Goal: Task Accomplishment & Management: Complete application form

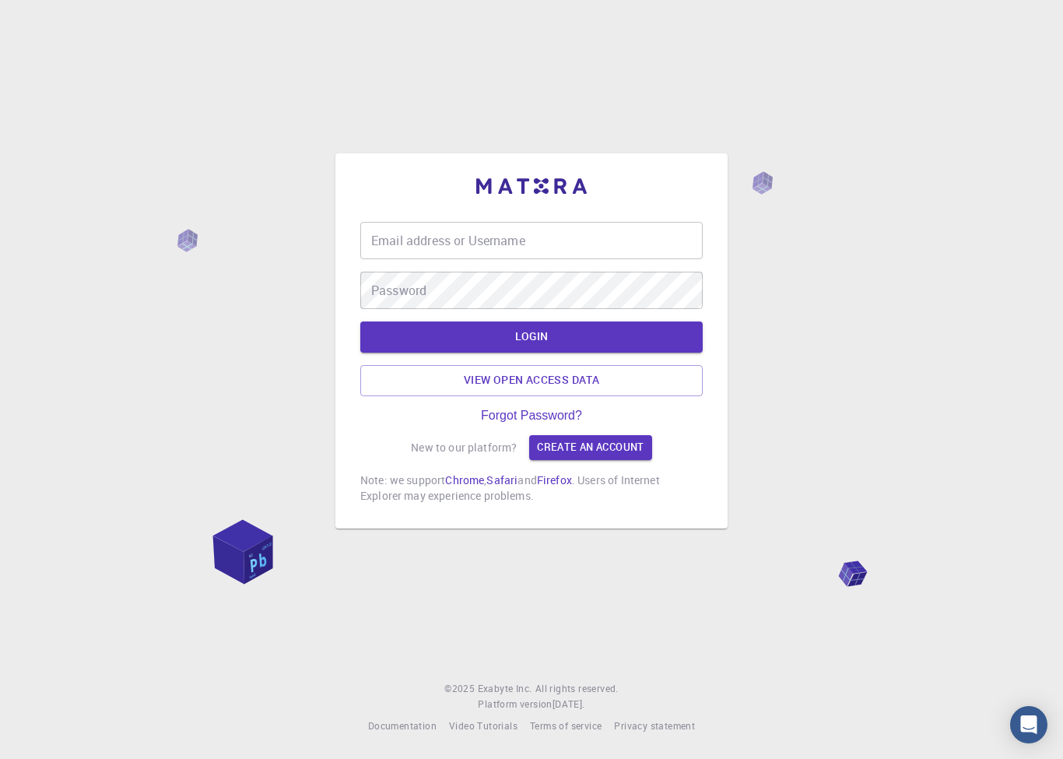
click at [629, 259] on input "Email address or Username" at bounding box center [531, 240] width 342 height 37
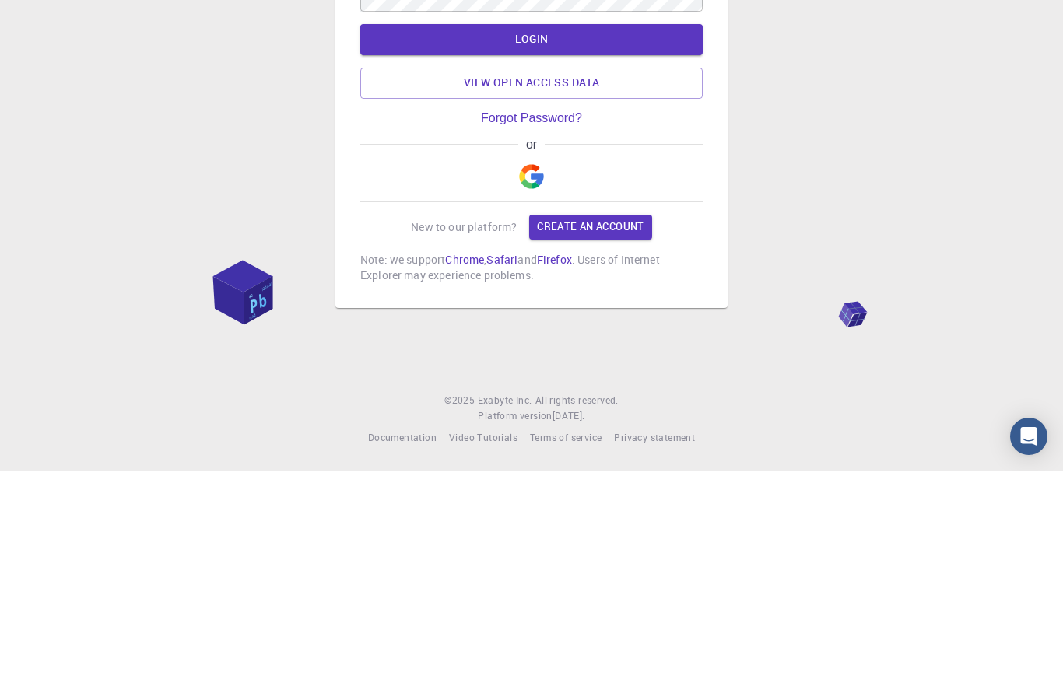
click at [599, 444] on link "Create an account" at bounding box center [590, 456] width 122 height 25
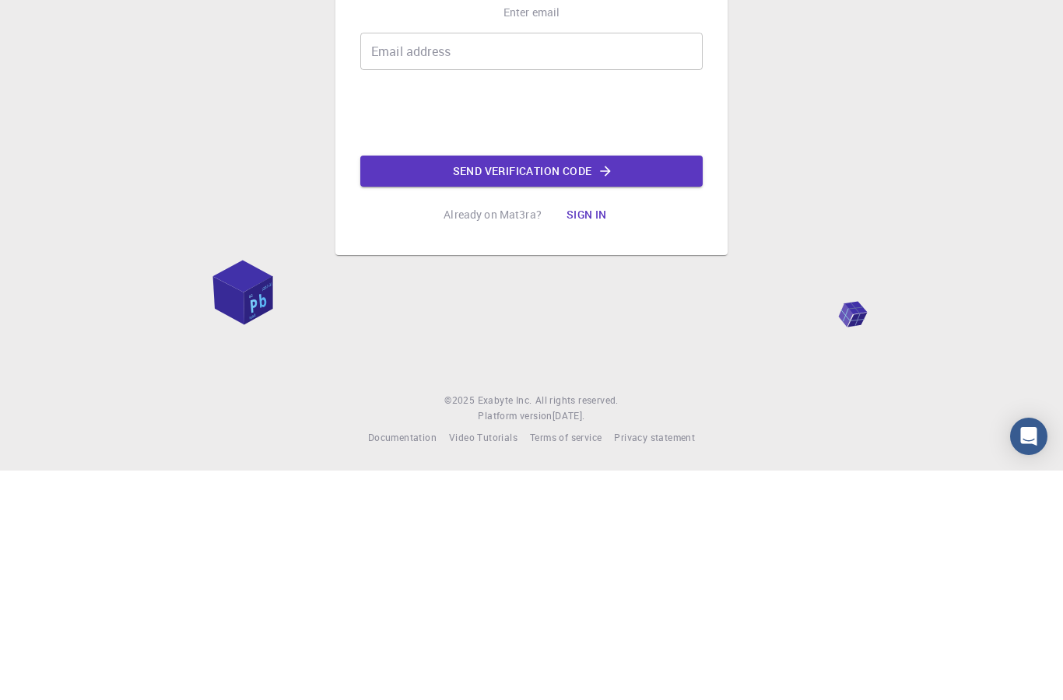
scroll to position [62, 0]
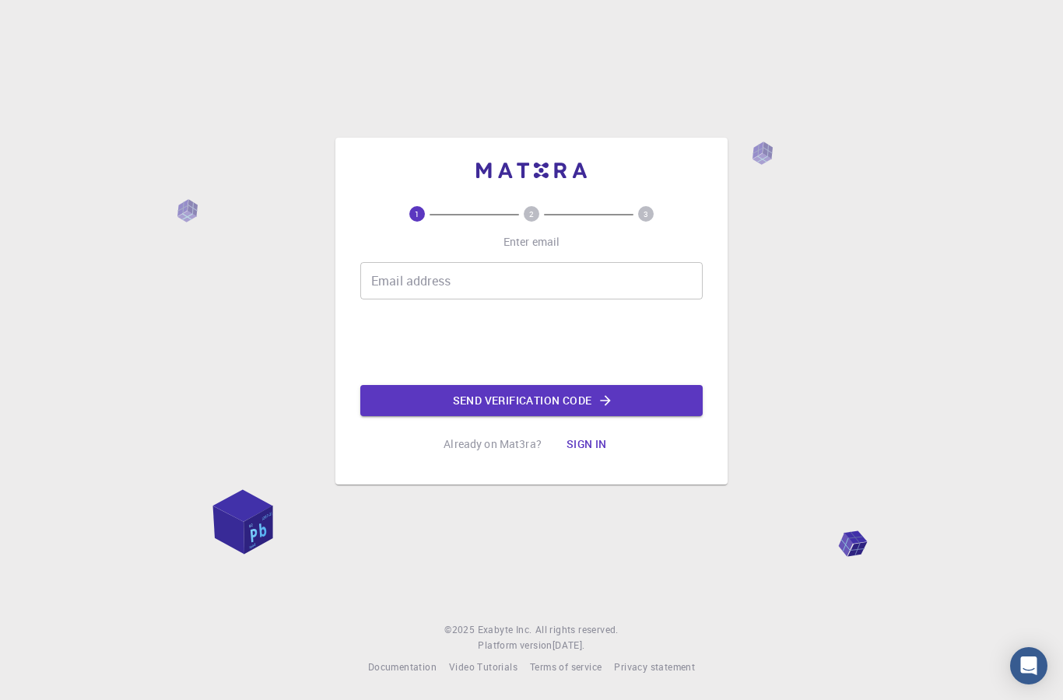
click at [605, 262] on input "Email address" at bounding box center [531, 280] width 342 height 37
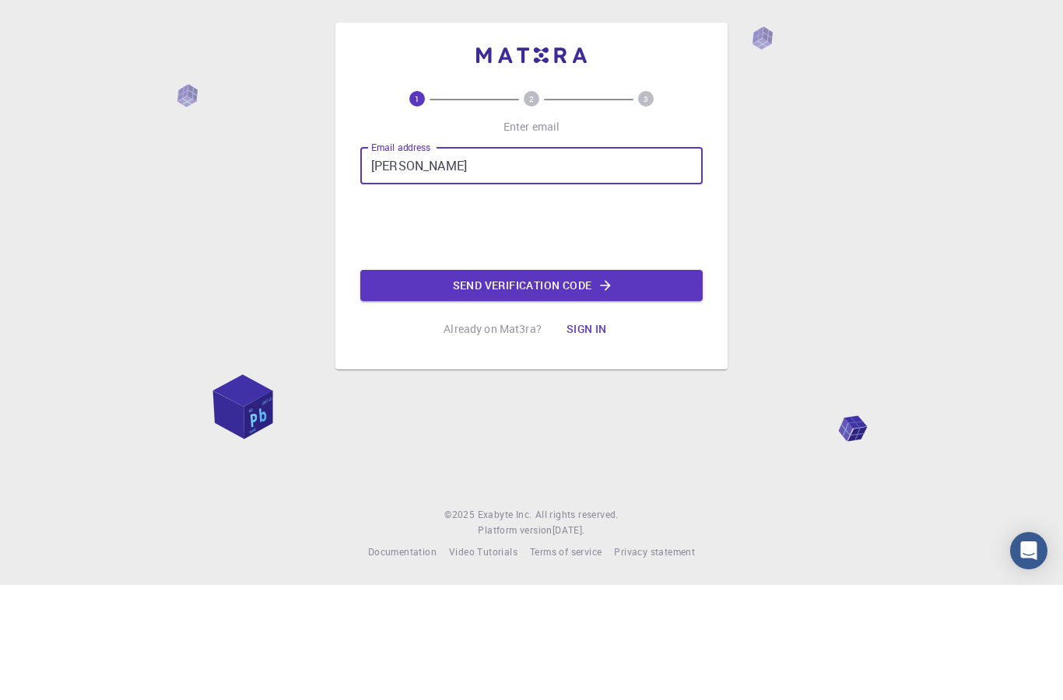
type input "[PERSON_NAME][EMAIL_ADDRESS][DOMAIN_NAME]"
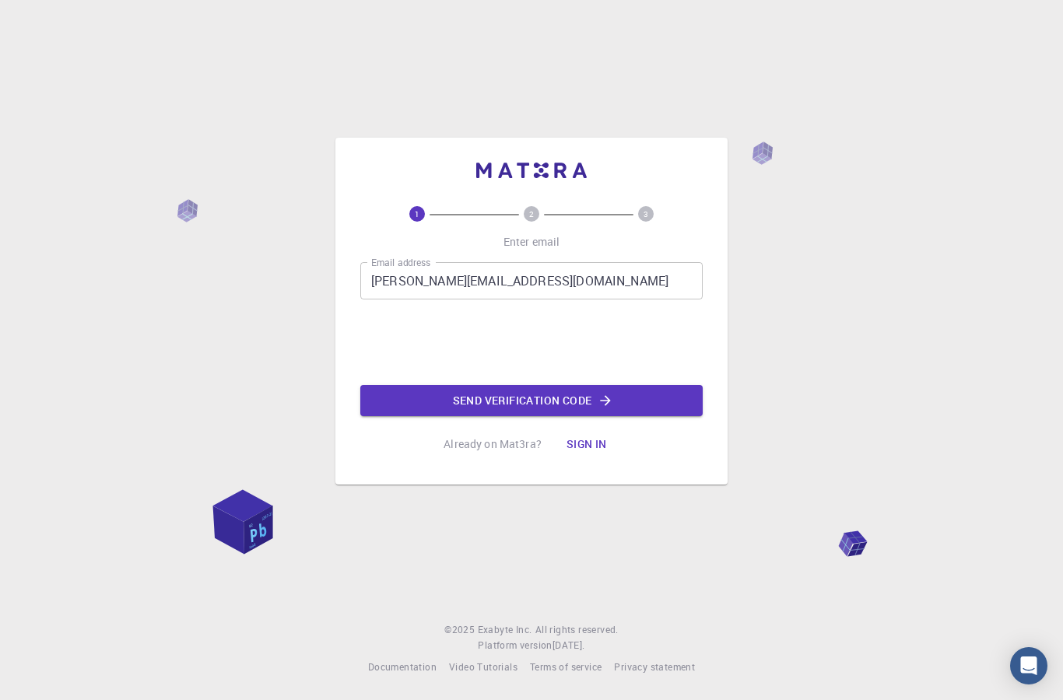
click at [593, 385] on button "Send verification code" at bounding box center [531, 400] width 342 height 31
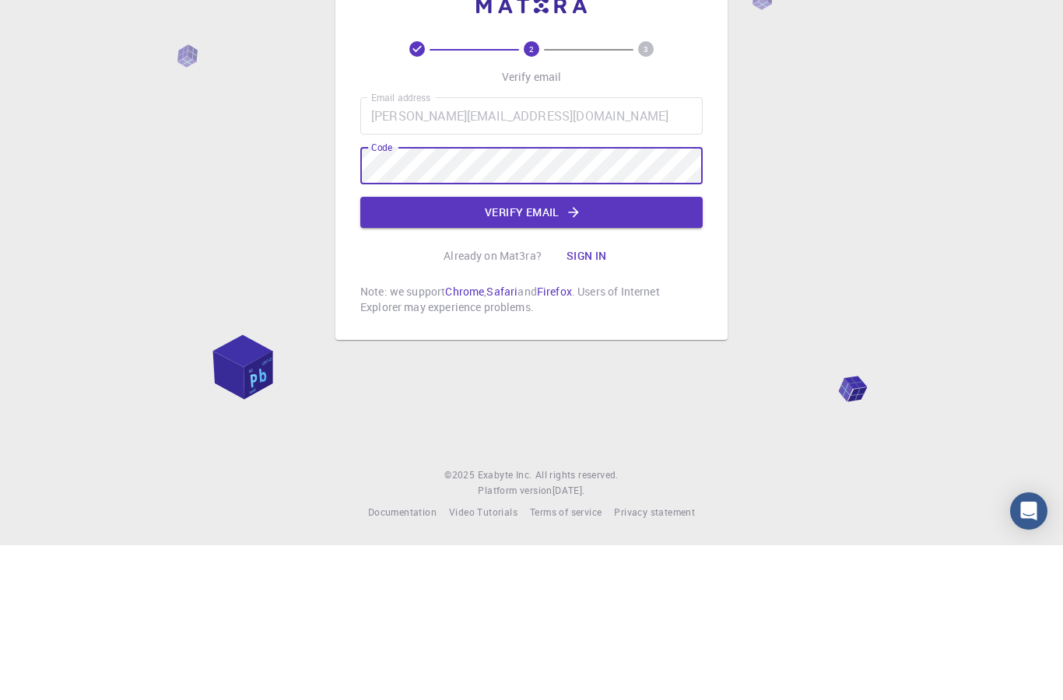
click at [576, 360] on icon "button" at bounding box center [574, 368] width 16 height 16
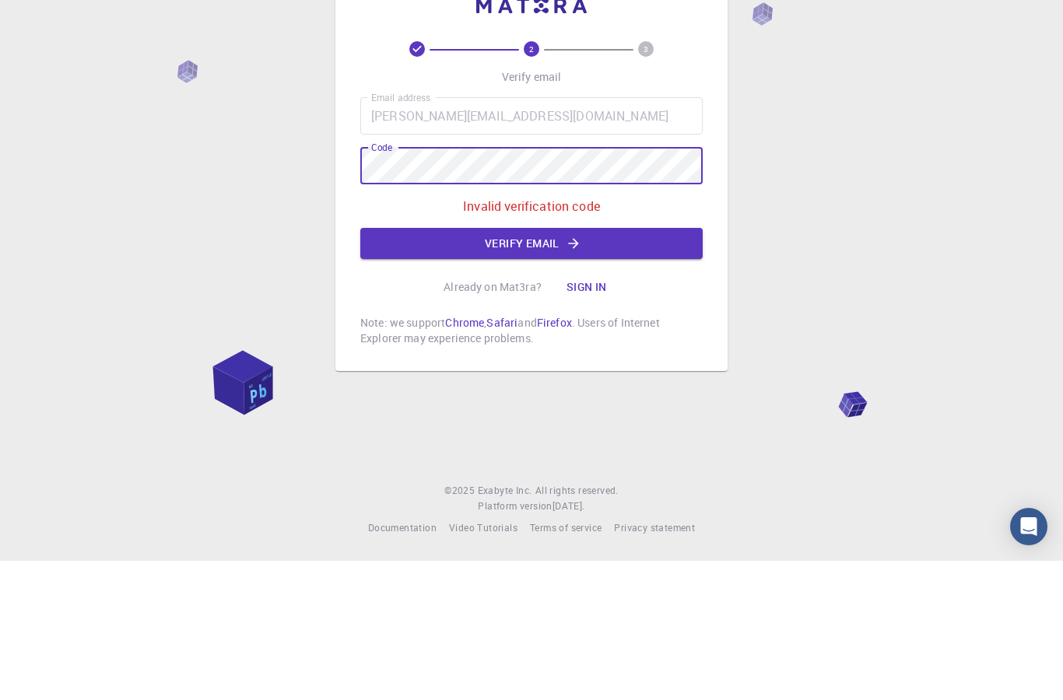
click at [619, 367] on button "Verify email" at bounding box center [531, 382] width 342 height 31
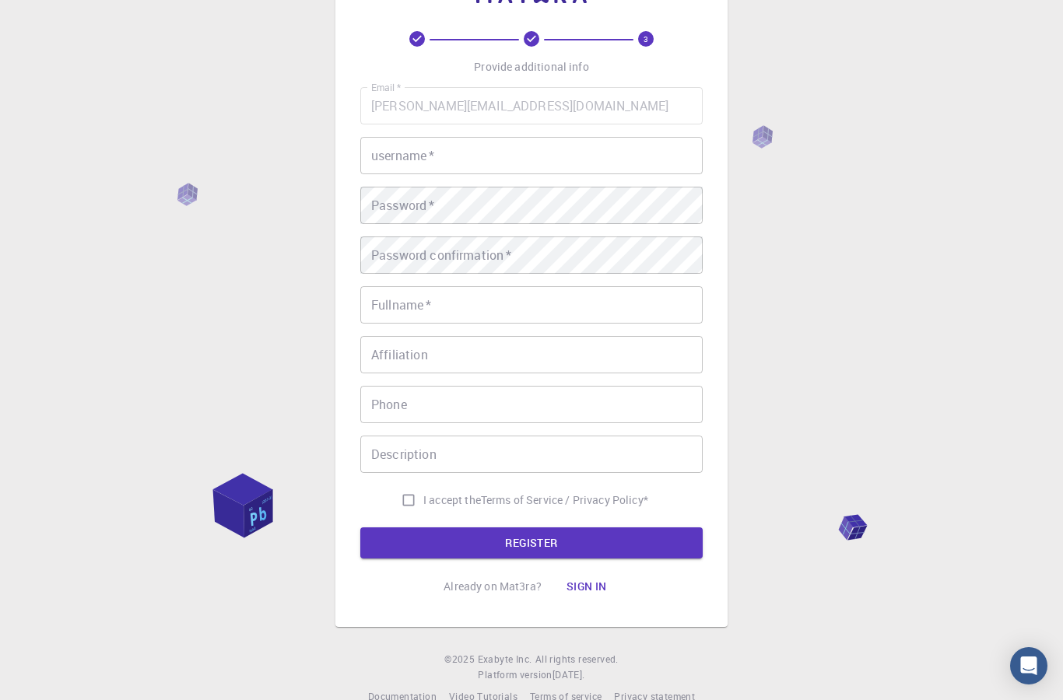
click at [545, 153] on input "username   *" at bounding box center [531, 155] width 342 height 37
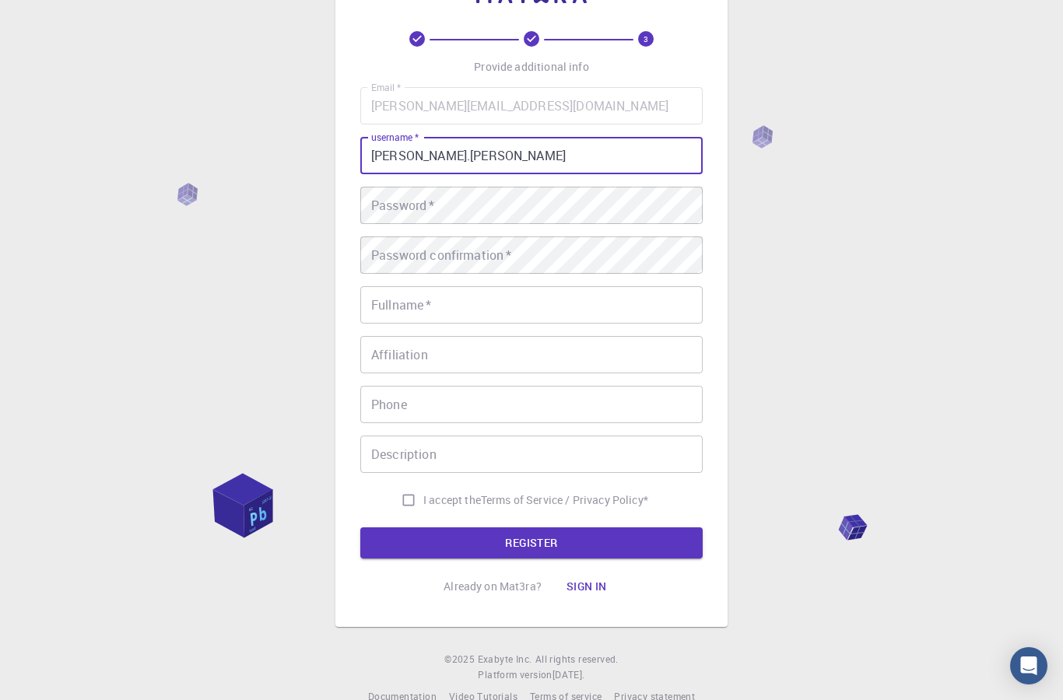
type input "[PERSON_NAME].[PERSON_NAME]"
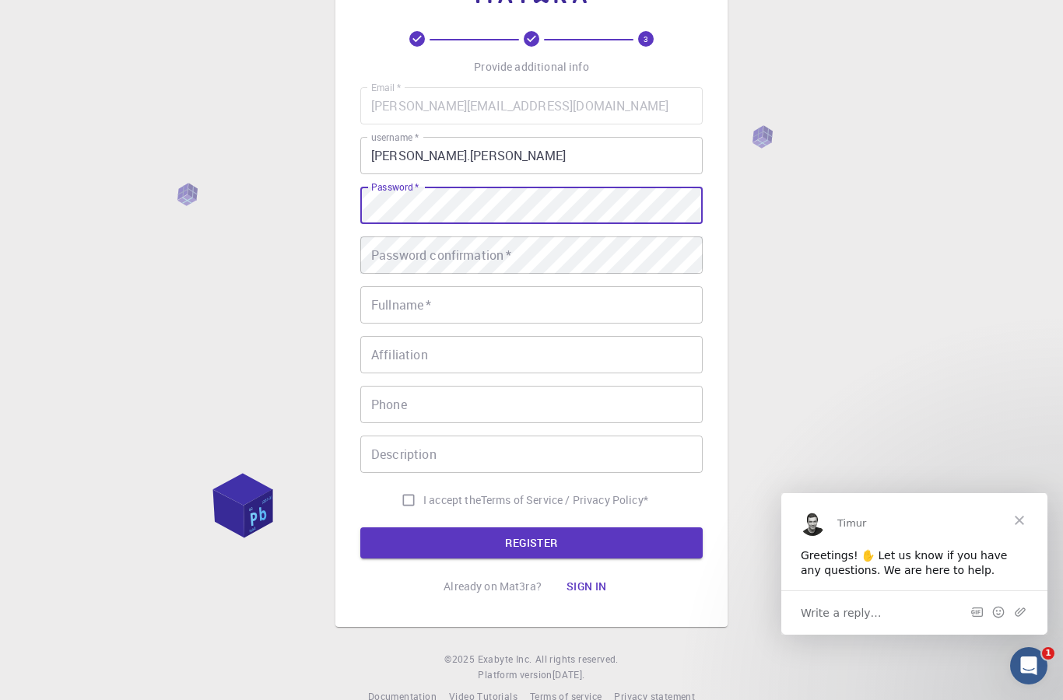
scroll to position [0, 0]
click at [424, 247] on div "Password confirmation   * Password confirmation   *" at bounding box center [531, 255] width 342 height 37
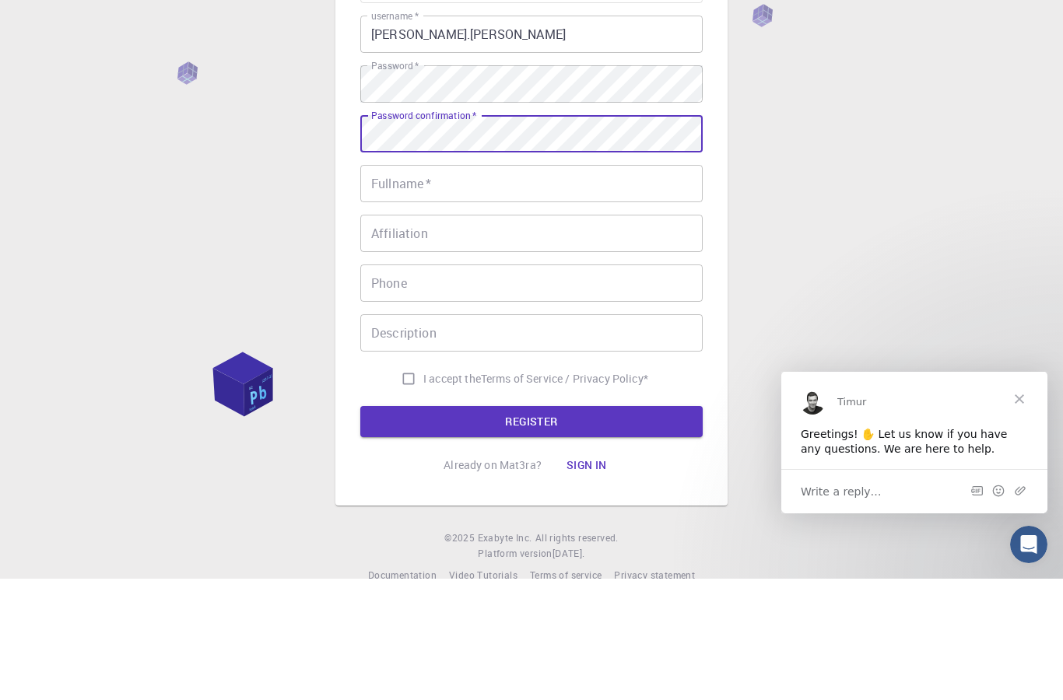
click at [415, 286] on input "Fullname   *" at bounding box center [531, 304] width 342 height 37
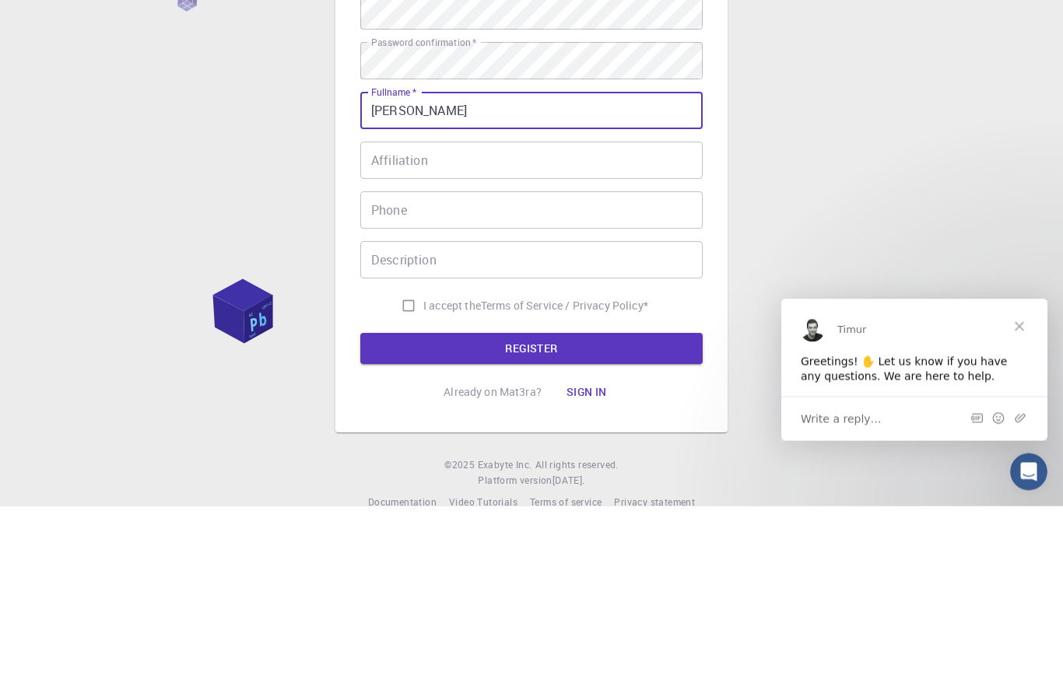
type input "[PERSON_NAME]"
click at [595, 386] on input "Phone" at bounding box center [531, 404] width 342 height 37
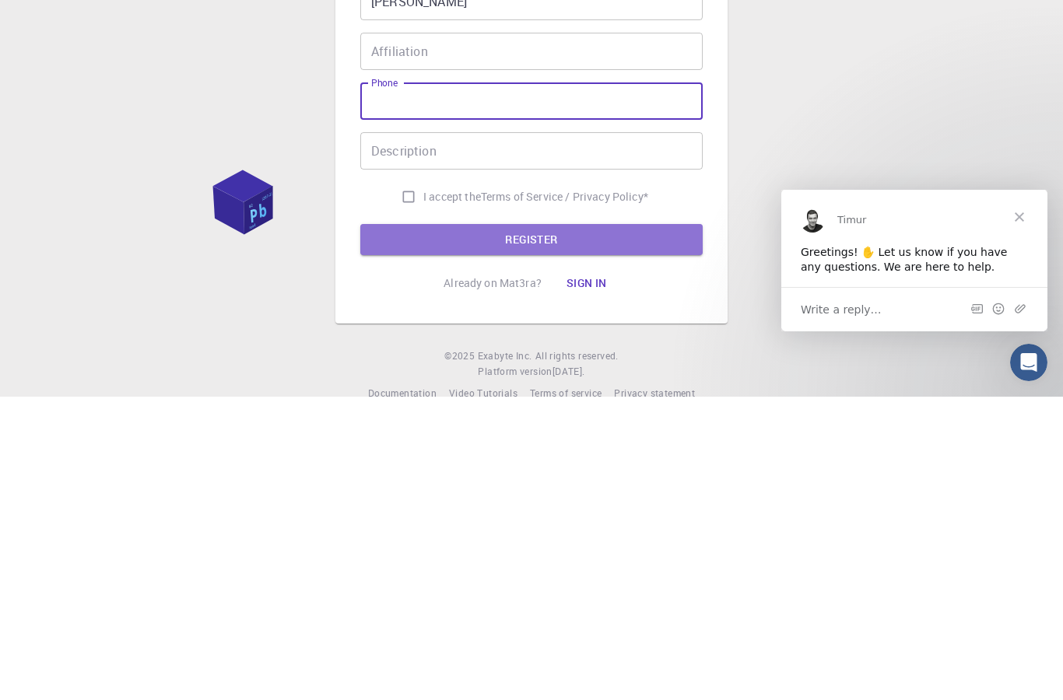
click at [612, 528] on button "REGISTER" at bounding box center [531, 543] width 342 height 31
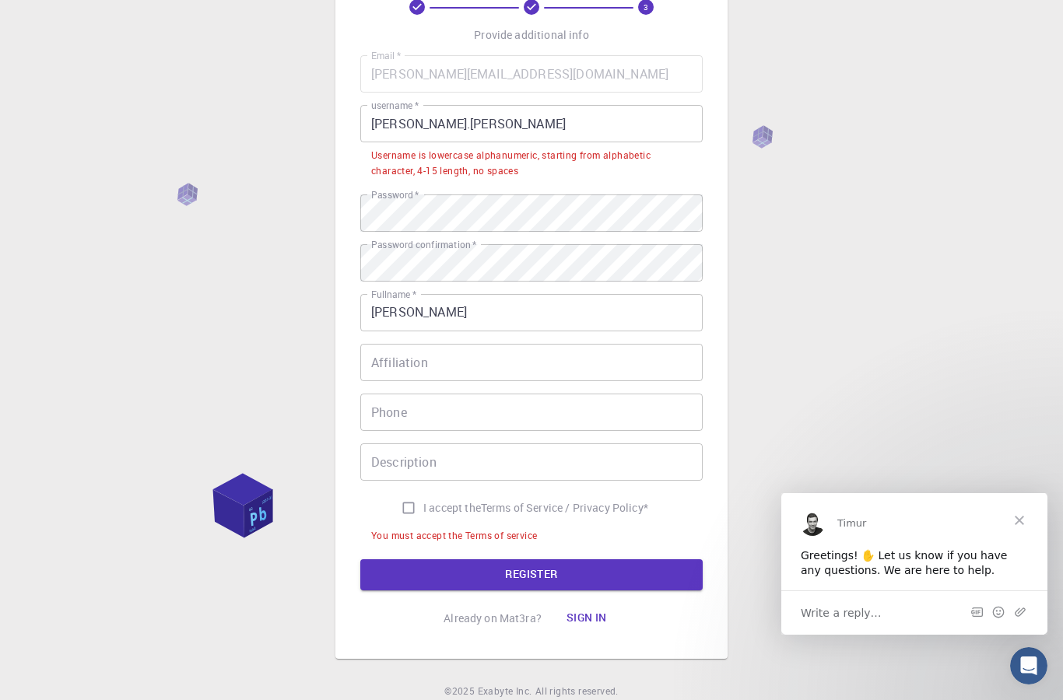
click at [411, 124] on input "[PERSON_NAME].[PERSON_NAME]" at bounding box center [531, 123] width 342 height 37
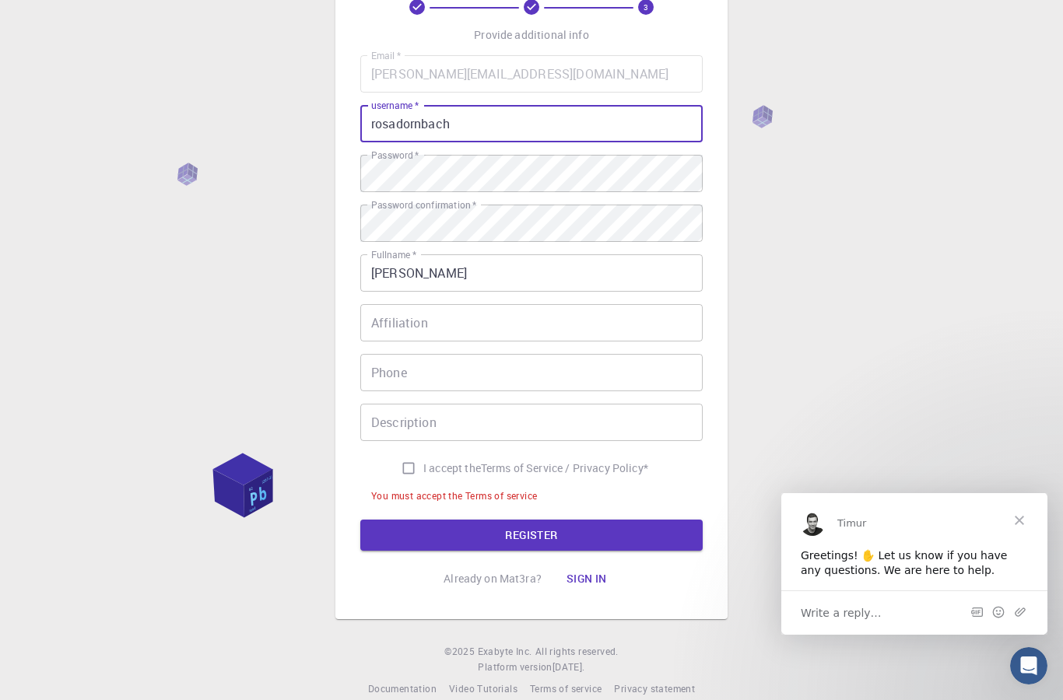
type input "rosadornbach"
click at [941, 233] on div "3 Provide additional info Email   * [PERSON_NAME][EMAIL_ADDRESS][DOMAIN_NAME] E…" at bounding box center [531, 314] width 1063 height 816
click at [616, 531] on button "REGISTER" at bounding box center [531, 535] width 342 height 31
click at [660, 537] on button "REGISTER" at bounding box center [531, 535] width 342 height 31
click at [403, 478] on input "I accept the Terms of Service / Privacy Policy *" at bounding box center [409, 469] width 30 height 30
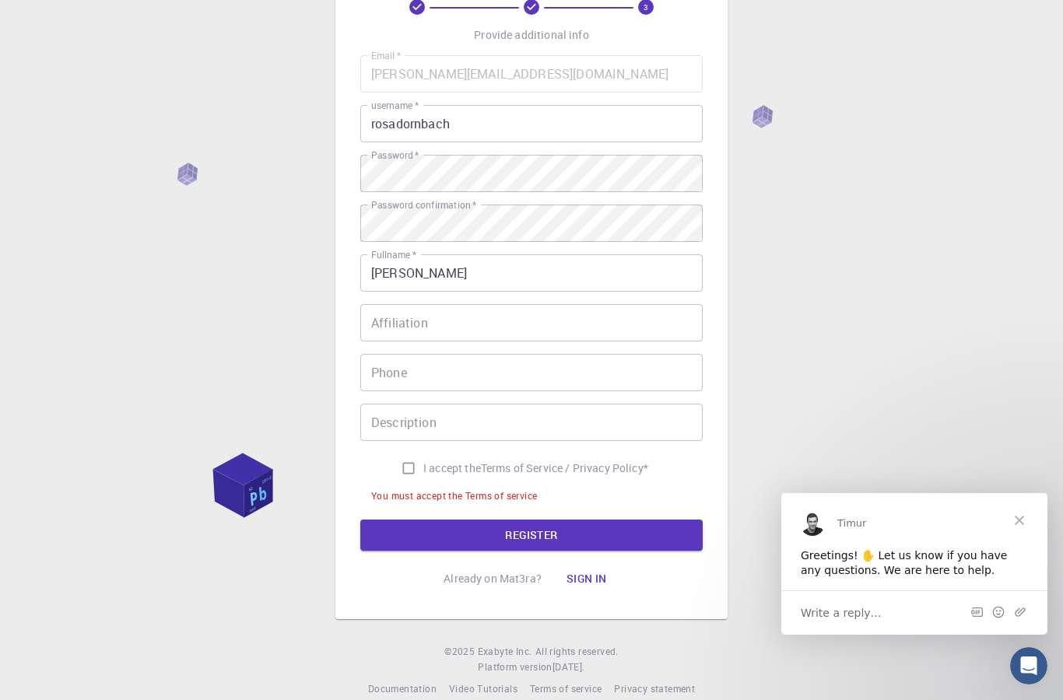
checkbox input "true"
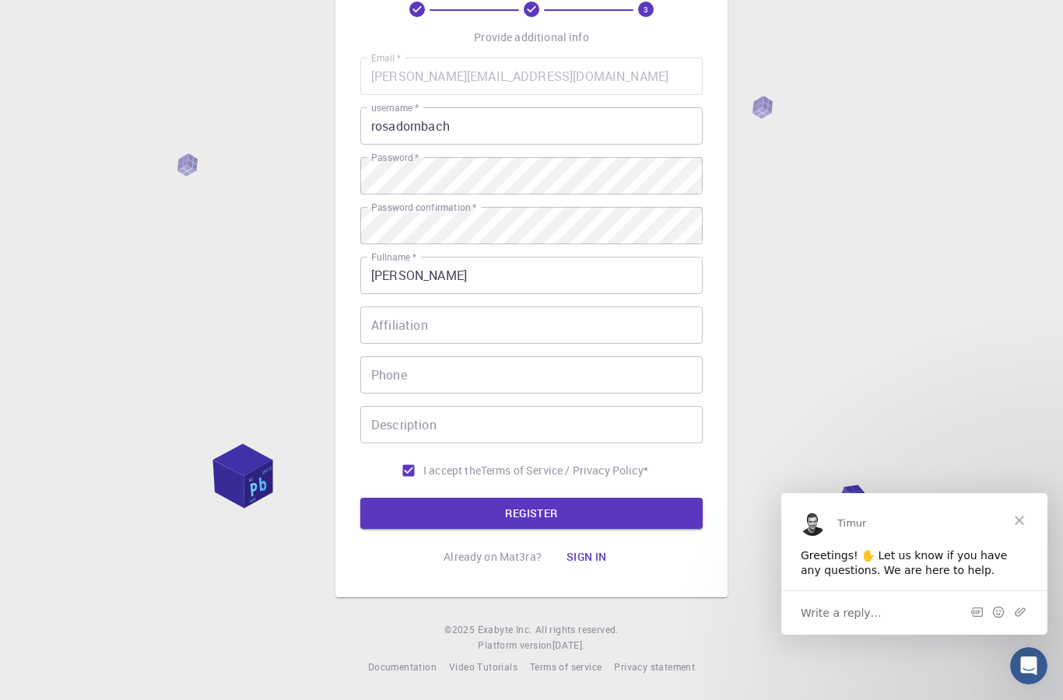
click at [435, 510] on button "REGISTER" at bounding box center [531, 513] width 342 height 31
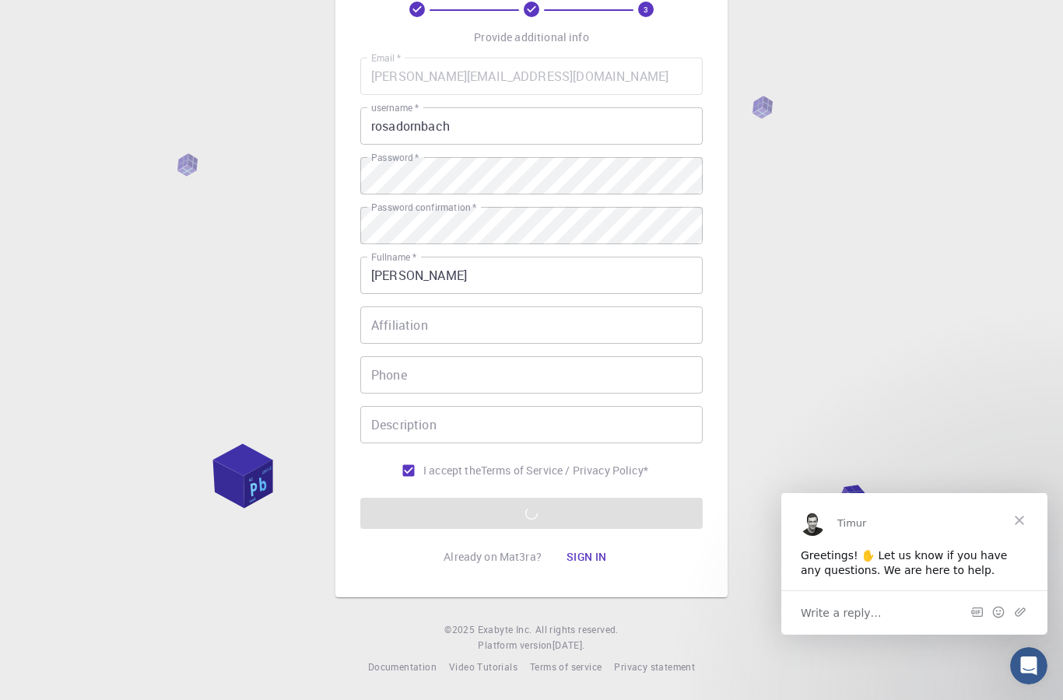
click at [579, 689] on div "3 Provide additional info Email   * [PERSON_NAME][EMAIL_ADDRESS][DOMAIN_NAME] E…" at bounding box center [531, 304] width 1063 height 792
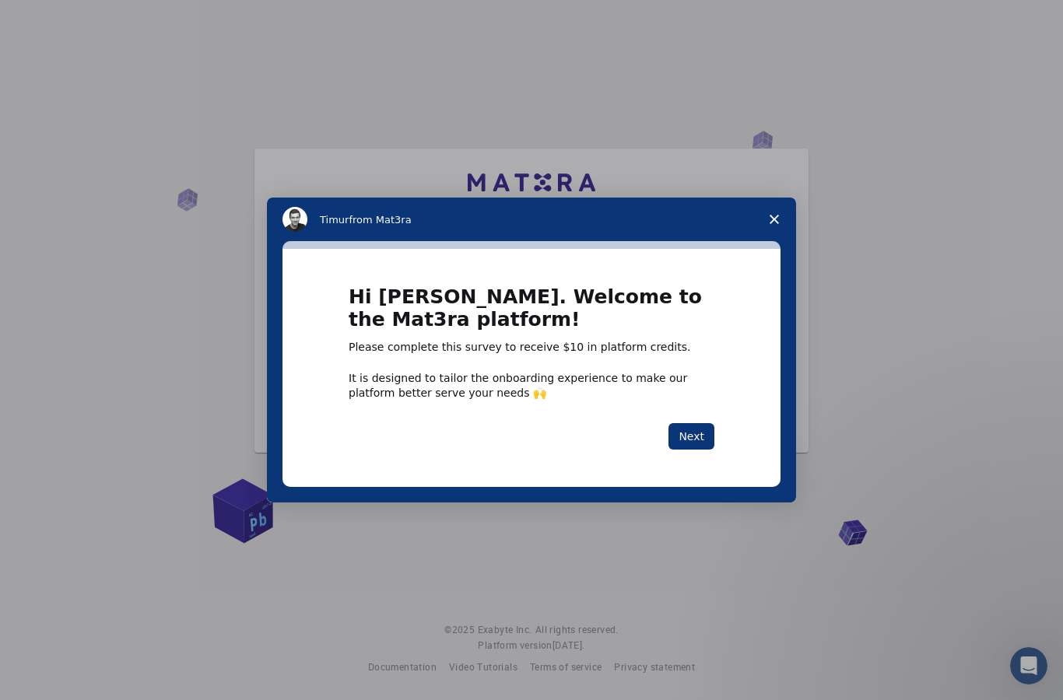
click at [697, 440] on button "Next" at bounding box center [691, 436] width 46 height 26
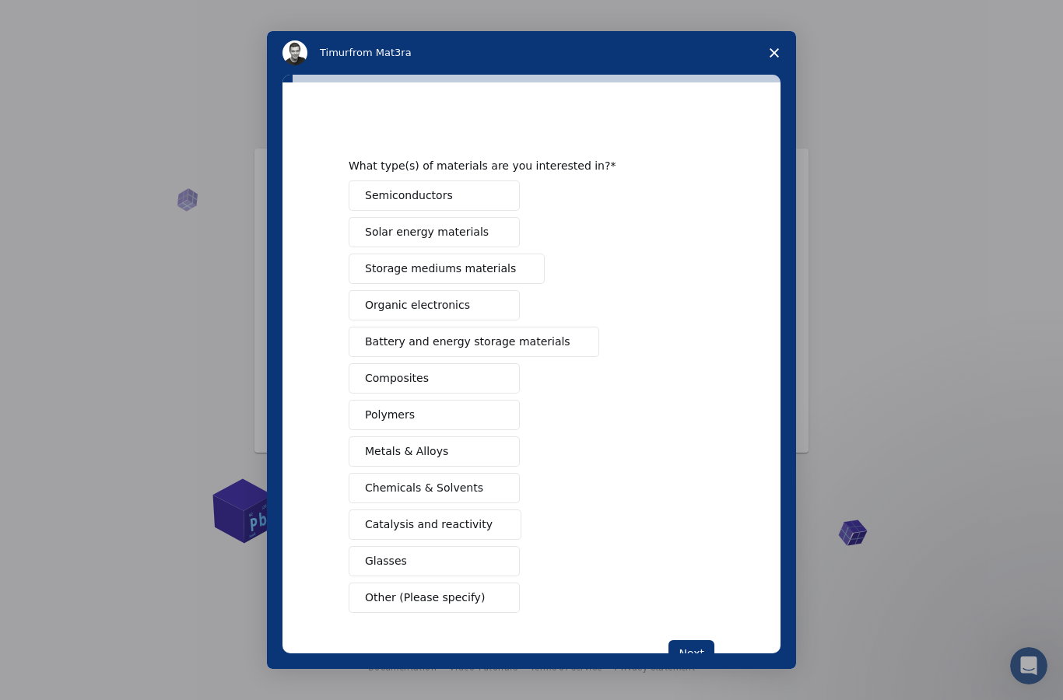
click at [479, 273] on span "Storage mediums materials" at bounding box center [440, 269] width 151 height 16
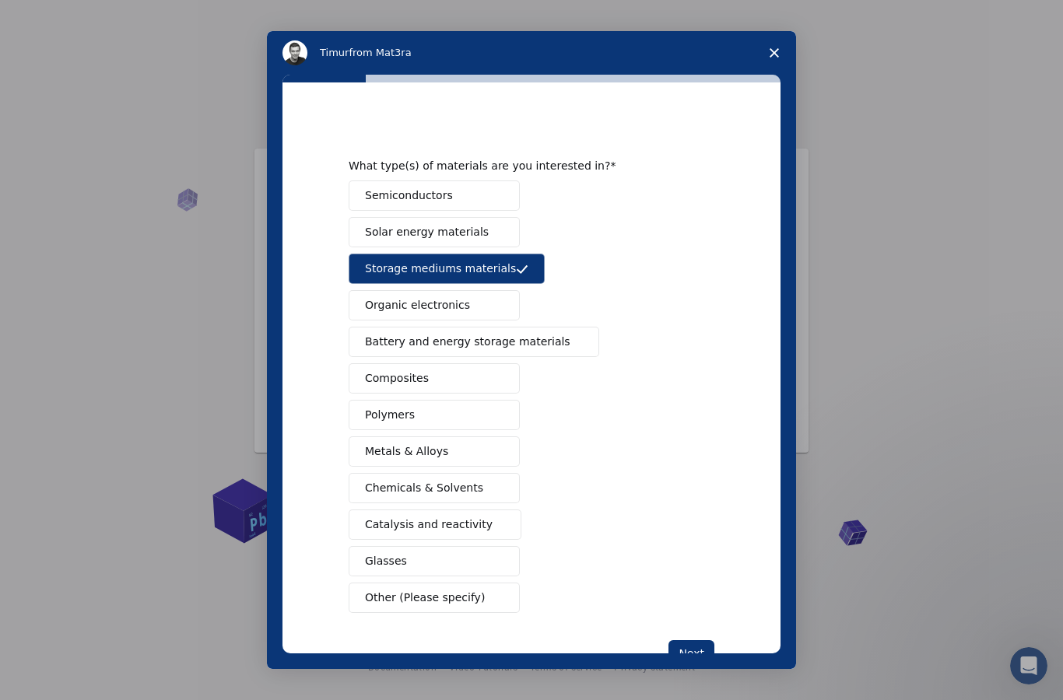
click at [493, 266] on span "Storage mediums materials" at bounding box center [440, 269] width 151 height 16
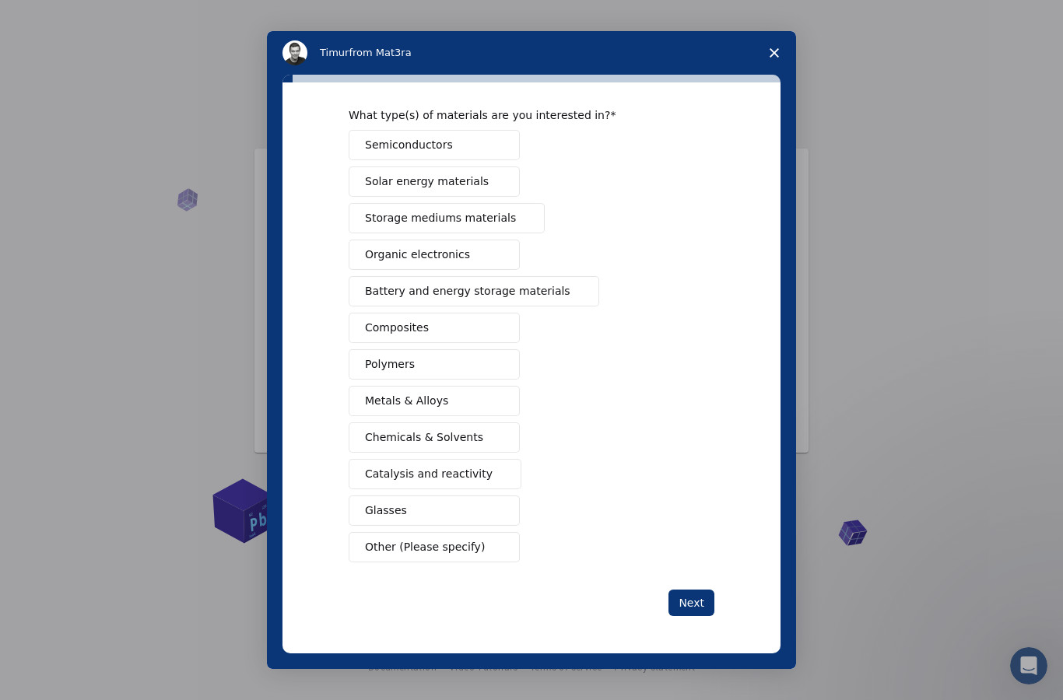
scroll to position [51, 0]
click at [702, 609] on button "Next" at bounding box center [691, 603] width 46 height 26
click at [449, 550] on span "Other (Please specify)" at bounding box center [425, 548] width 120 height 16
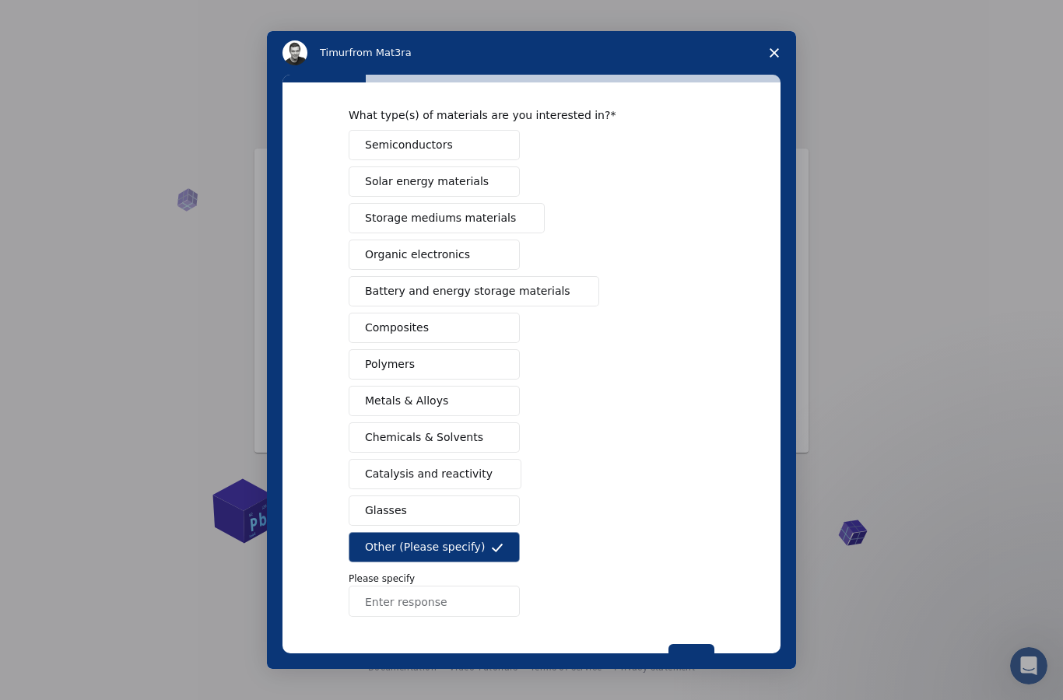
click at [472, 605] on input "Enter response" at bounding box center [434, 601] width 171 height 31
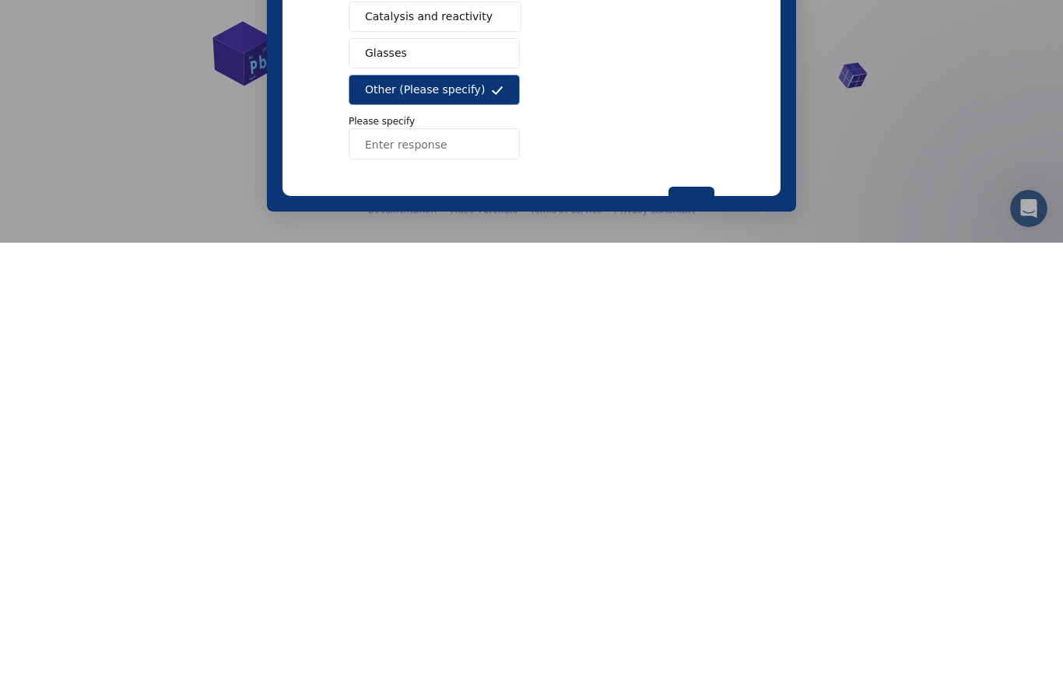
click at [490, 131] on input "Enter response" at bounding box center [434, 143] width 171 height 31
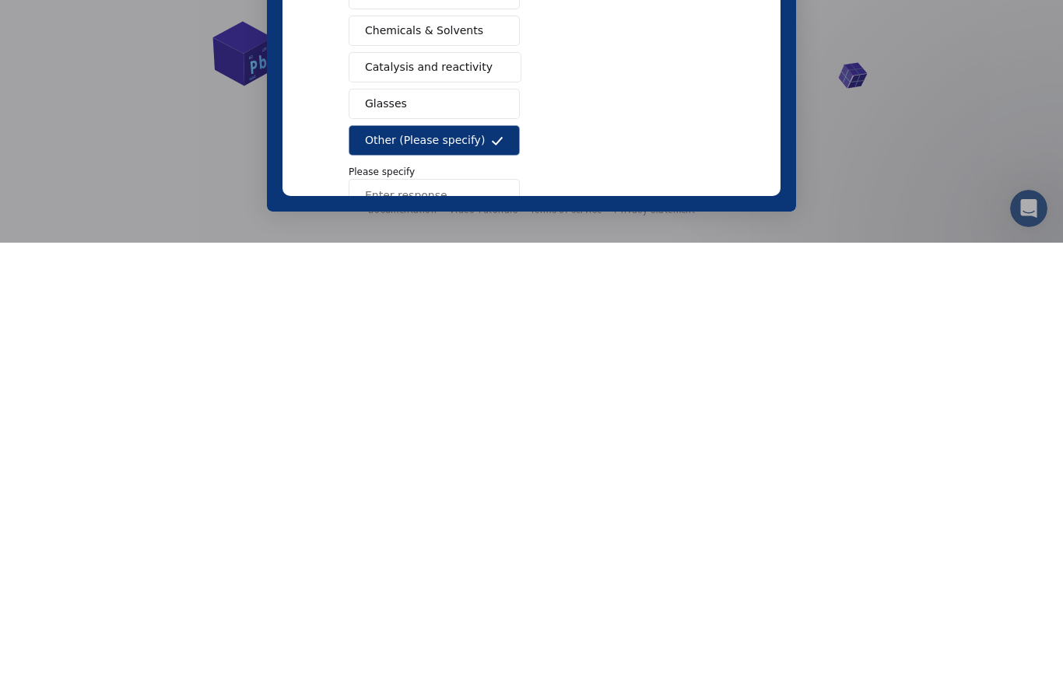
scroll to position [86, 0]
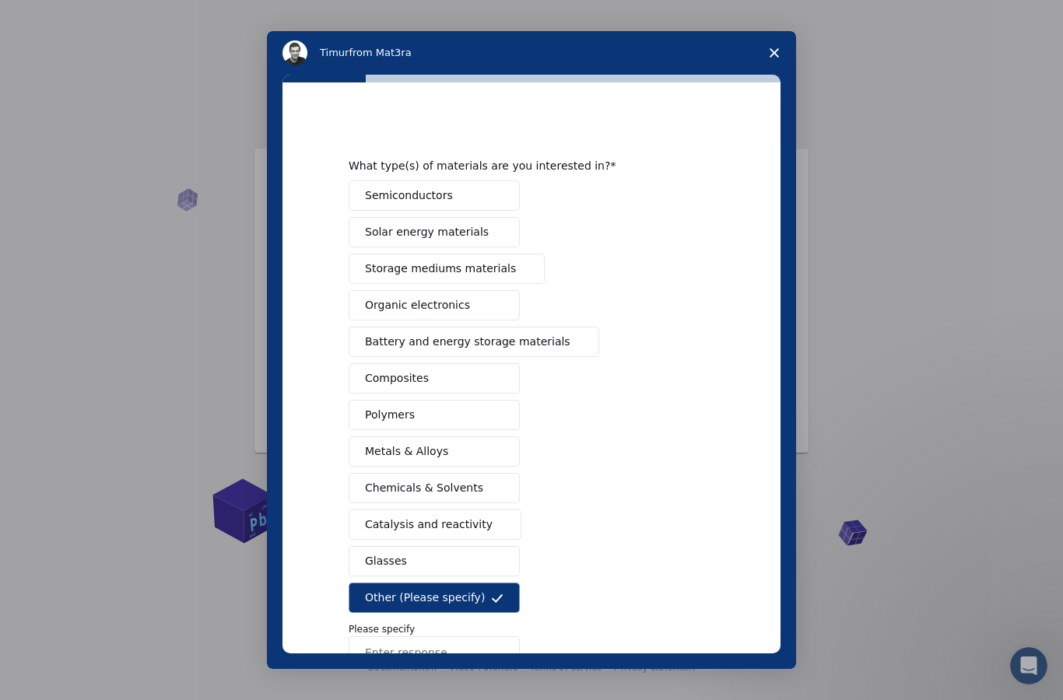
click at [498, 275] on span "Storage mediums materials" at bounding box center [440, 269] width 151 height 16
click at [467, 598] on span "Other (Please specify)" at bounding box center [425, 598] width 120 height 16
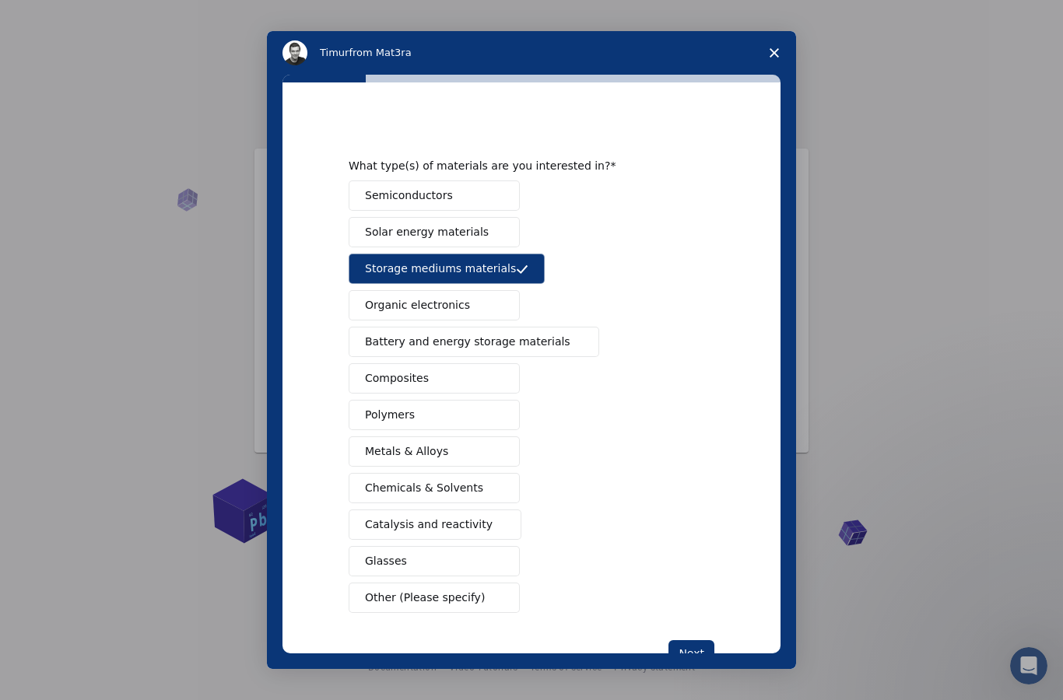
click at [693, 640] on button "Next" at bounding box center [691, 653] width 46 height 26
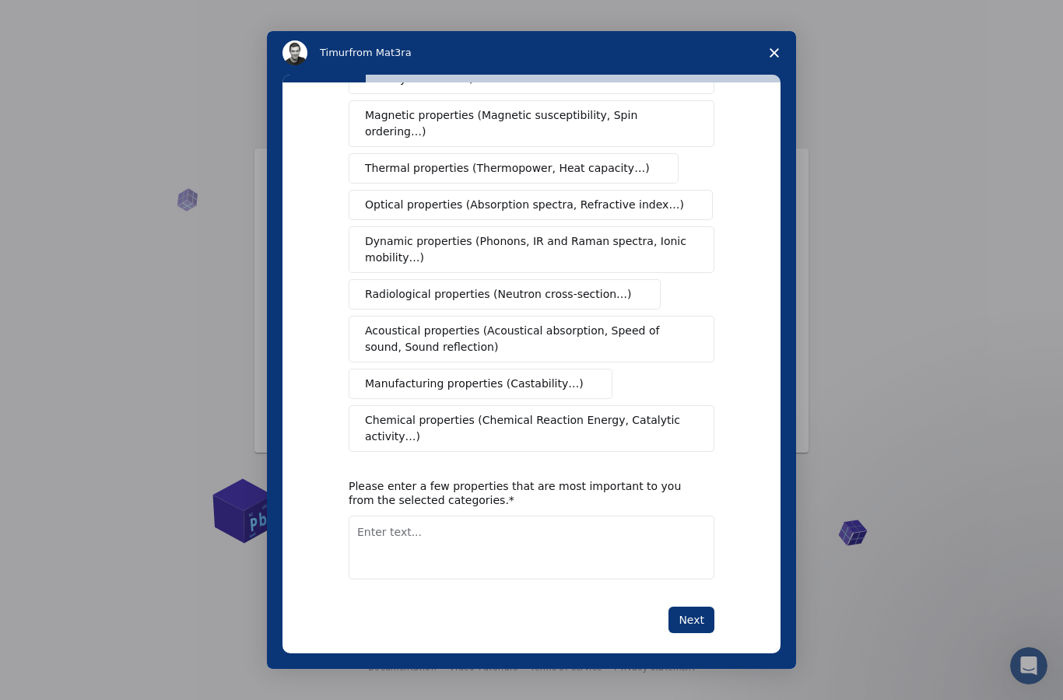
click at [707, 607] on button "Next" at bounding box center [691, 620] width 46 height 26
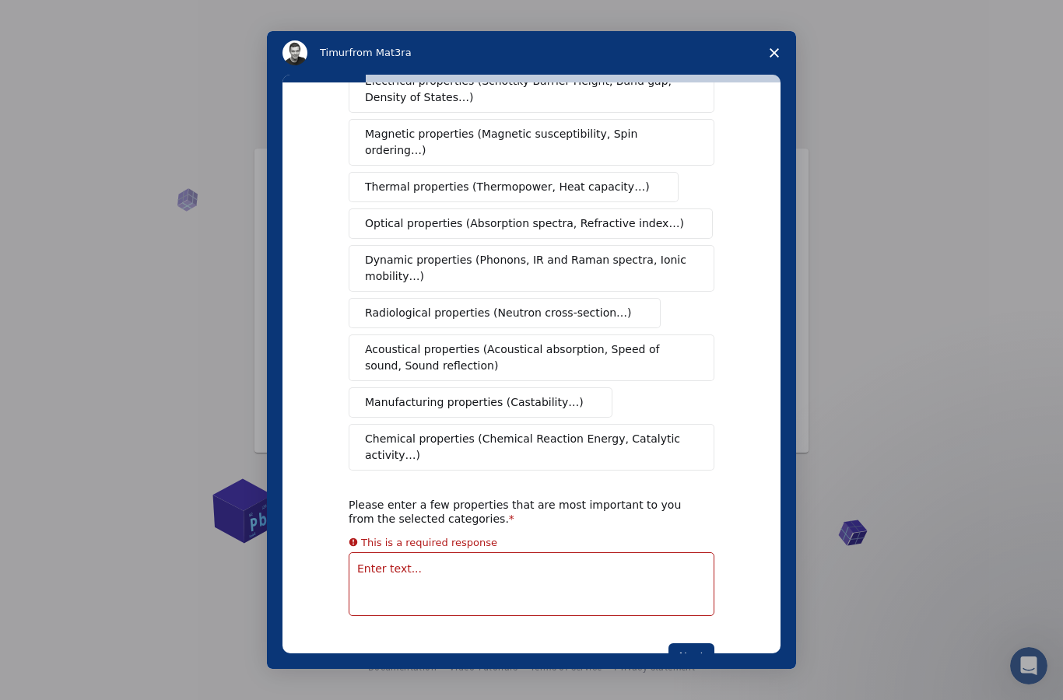
scroll to position [37, 0]
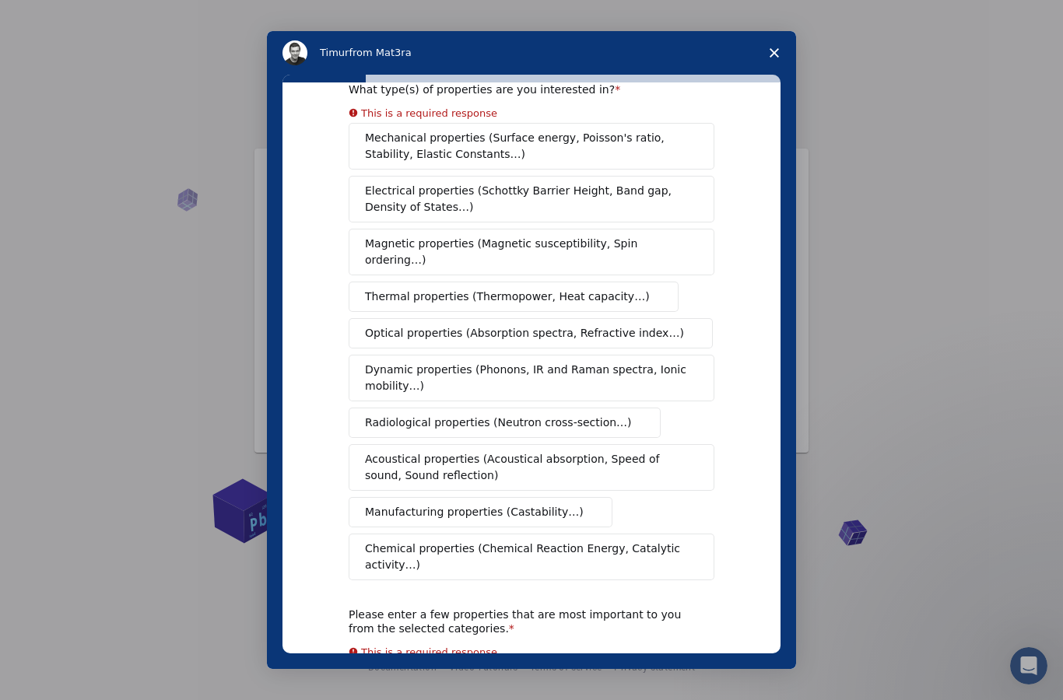
click at [776, 60] on span "Close survey" at bounding box center [775, 53] width 44 height 44
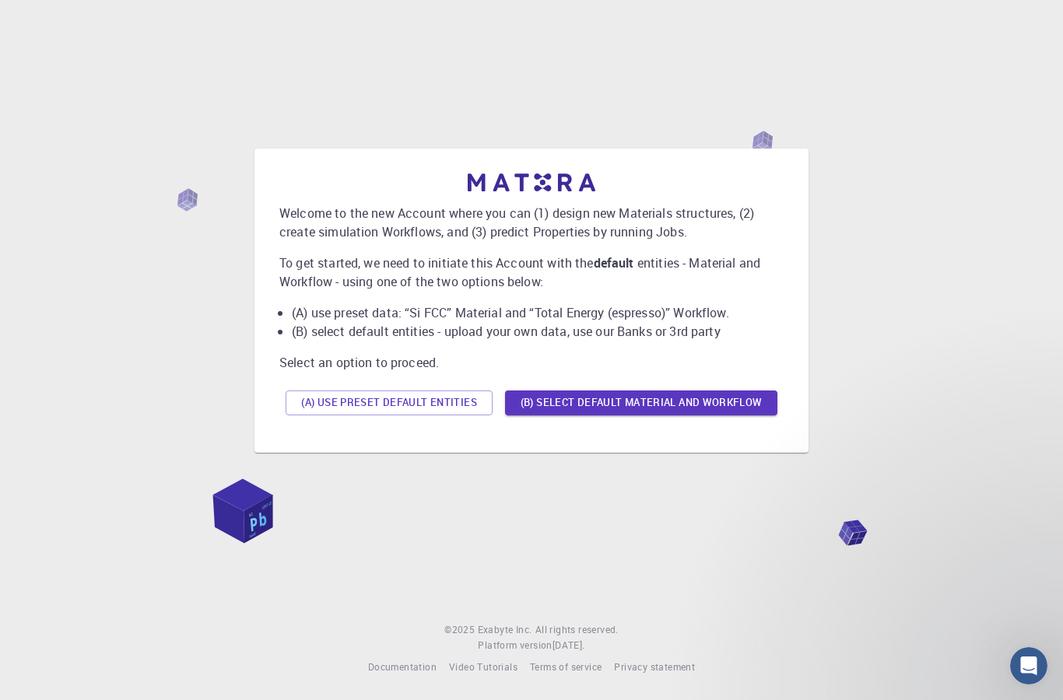
click at [441, 391] on button "(A) Use preset default entities" at bounding box center [389, 403] width 207 height 25
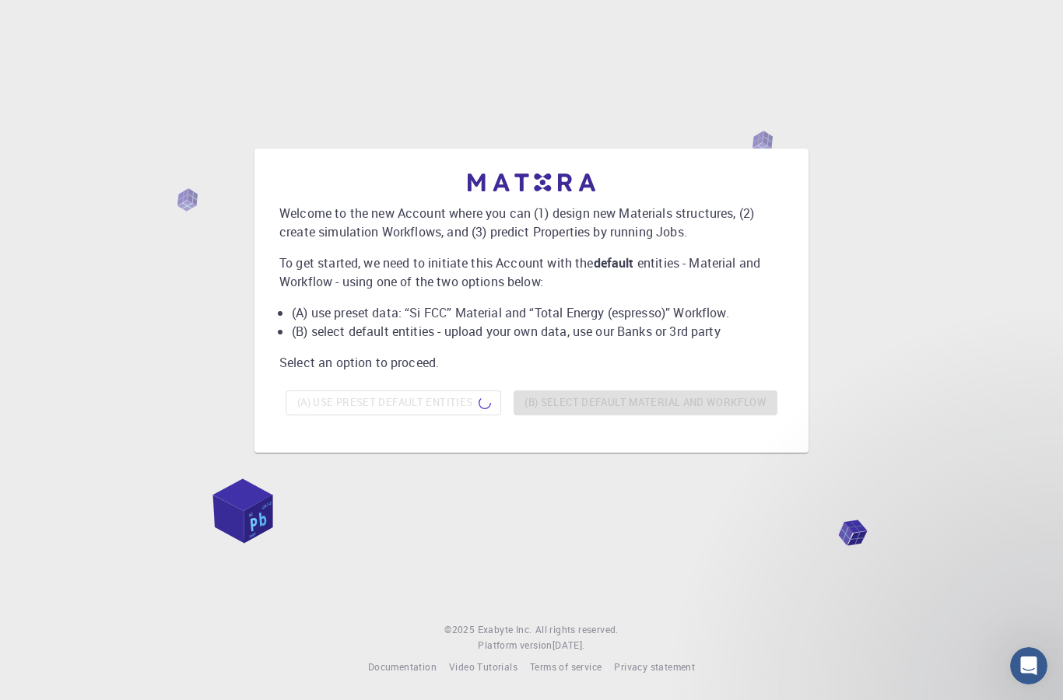
click at [586, 384] on div "(A) Use preset default entities (B) Select default material and workflow" at bounding box center [531, 402] width 504 height 37
click at [160, 405] on div "Welcome to the new Account where you can (1) design new Materials structures, (…" at bounding box center [532, 300] width 1026 height 557
click at [33, 460] on div "Welcome to the new Account where you can (1) design new Materials structures, (…" at bounding box center [532, 300] width 1026 height 557
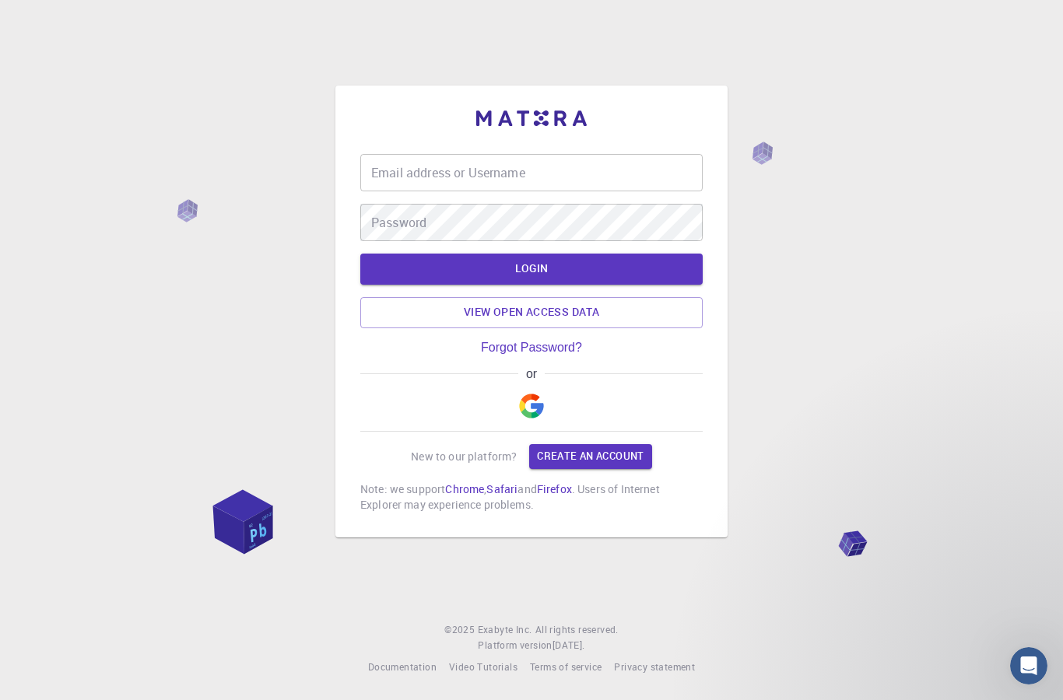
click at [413, 154] on input "Email address or Username" at bounding box center [531, 172] width 342 height 37
type input "[PERSON_NAME][EMAIL_ADDRESS][DOMAIN_NAME]"
click at [413, 254] on button "LOGIN" at bounding box center [531, 269] width 342 height 31
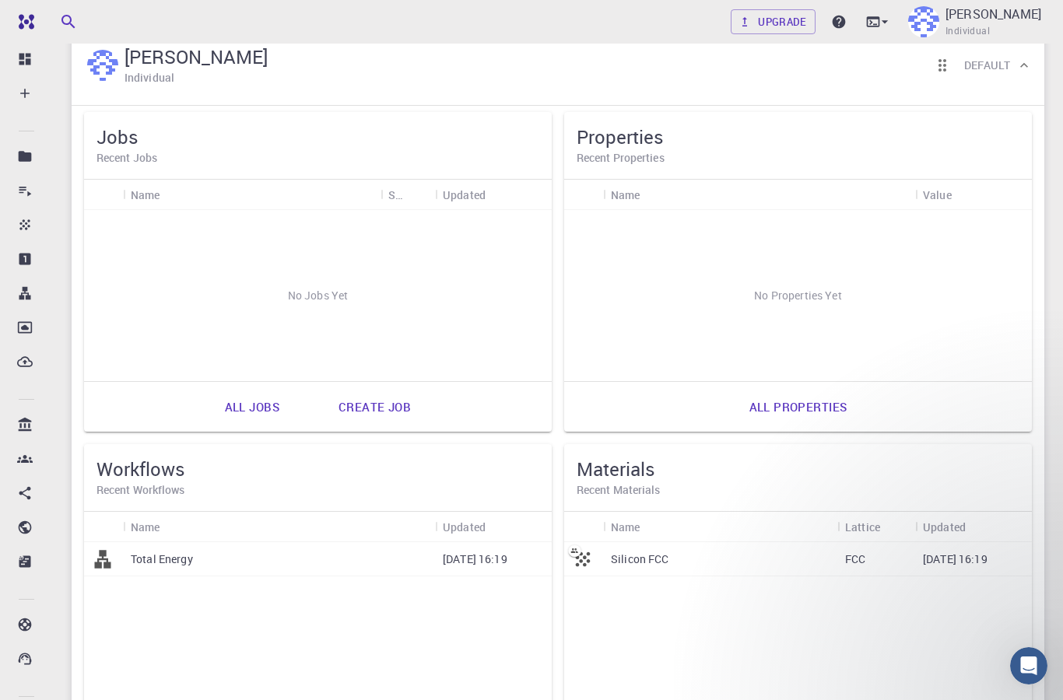
click at [34, 96] on div "Create" at bounding box center [29, 93] width 34 height 31
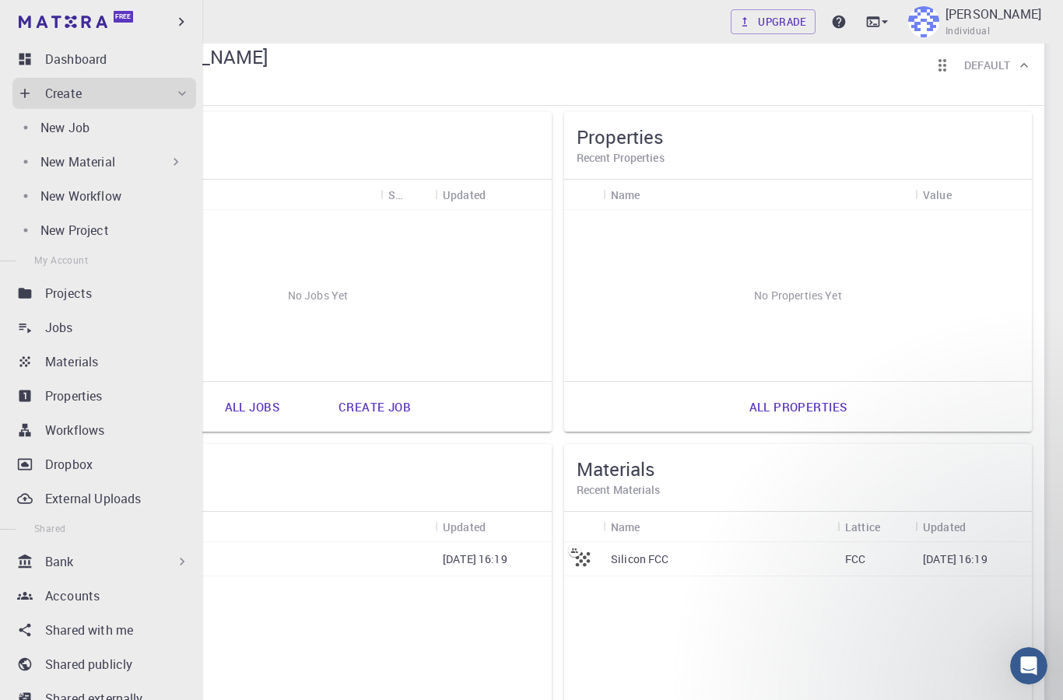
click at [45, 100] on p "Create" at bounding box center [63, 93] width 37 height 19
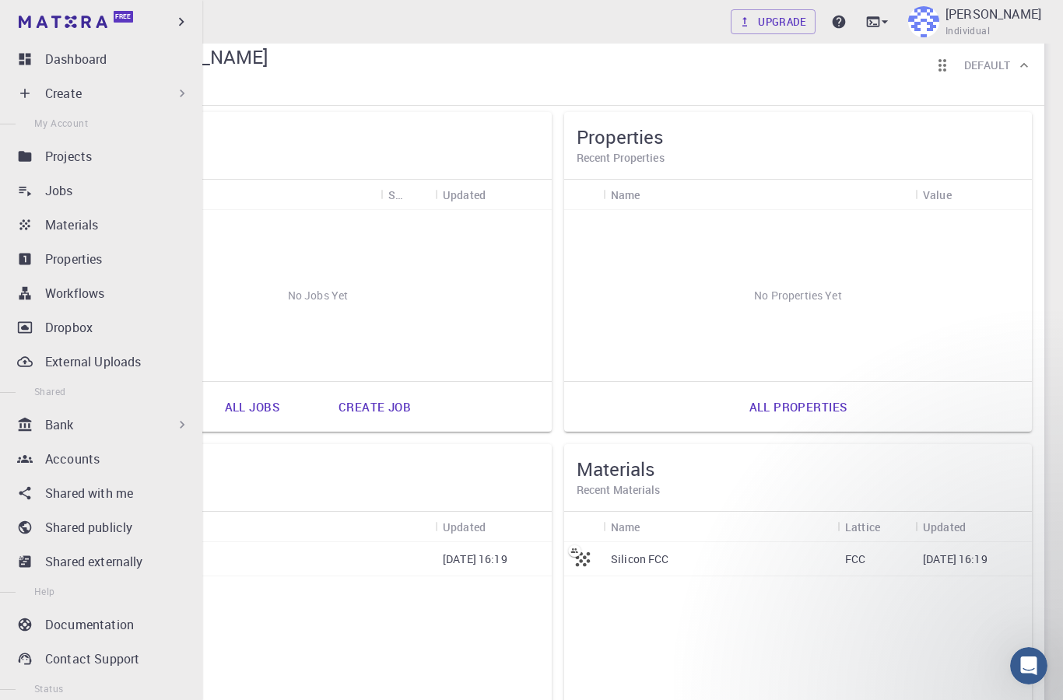
click at [38, 96] on div "Create" at bounding box center [104, 93] width 184 height 31
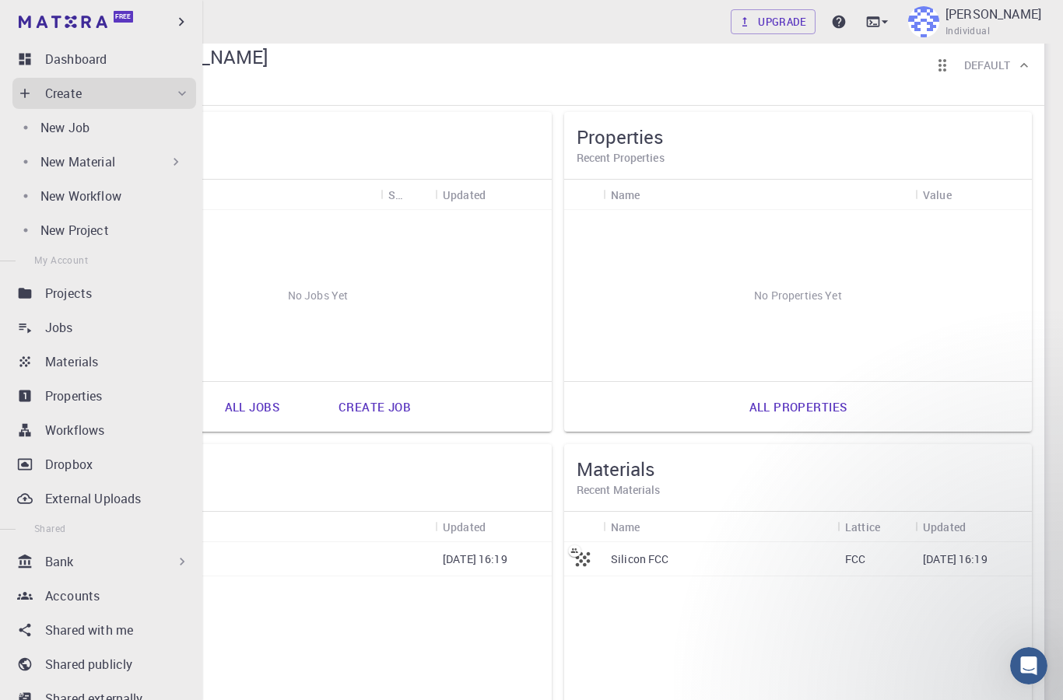
click at [74, 229] on p "New Project" at bounding box center [74, 230] width 68 height 19
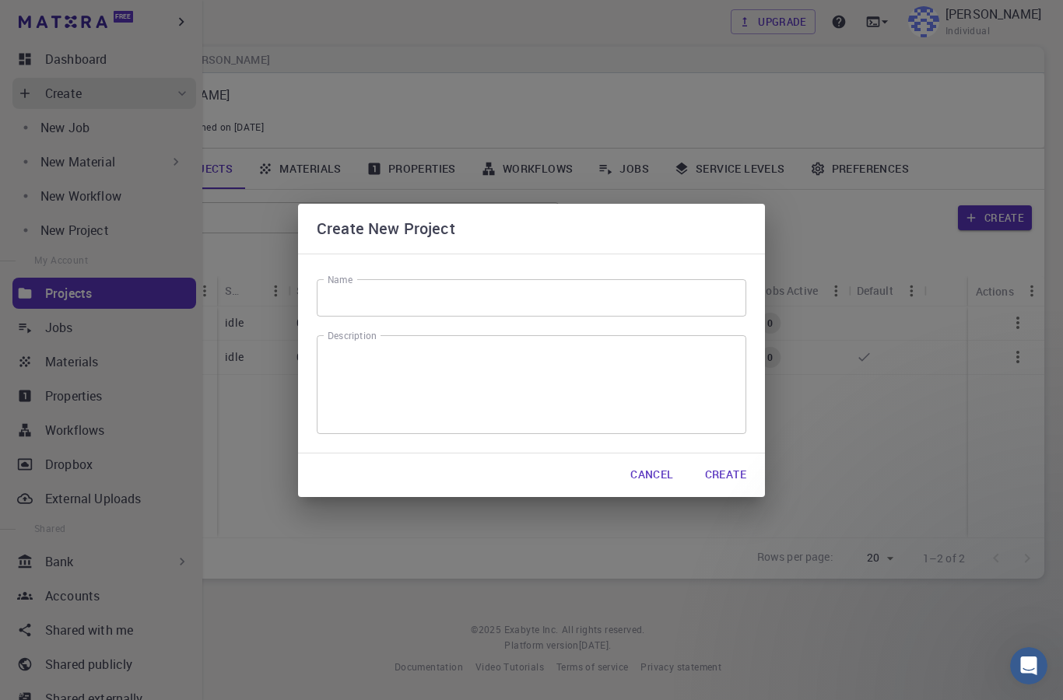
click at [347, 305] on input "Name" at bounding box center [532, 297] width 430 height 37
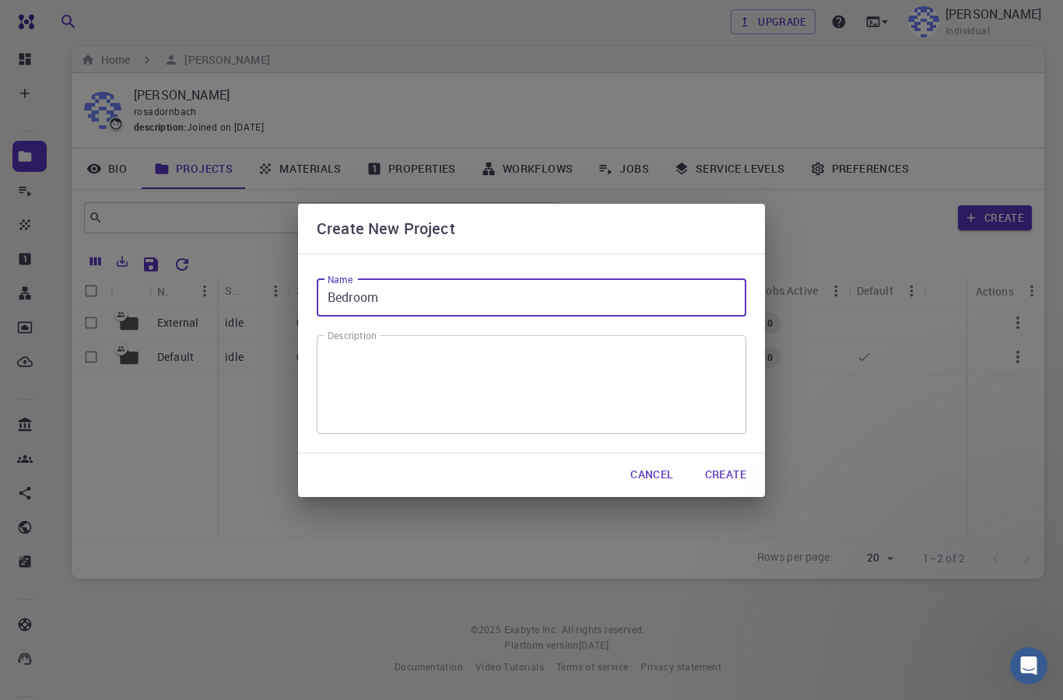
type input "Bedroom"
click at [730, 472] on button "Create" at bounding box center [726, 475] width 66 height 31
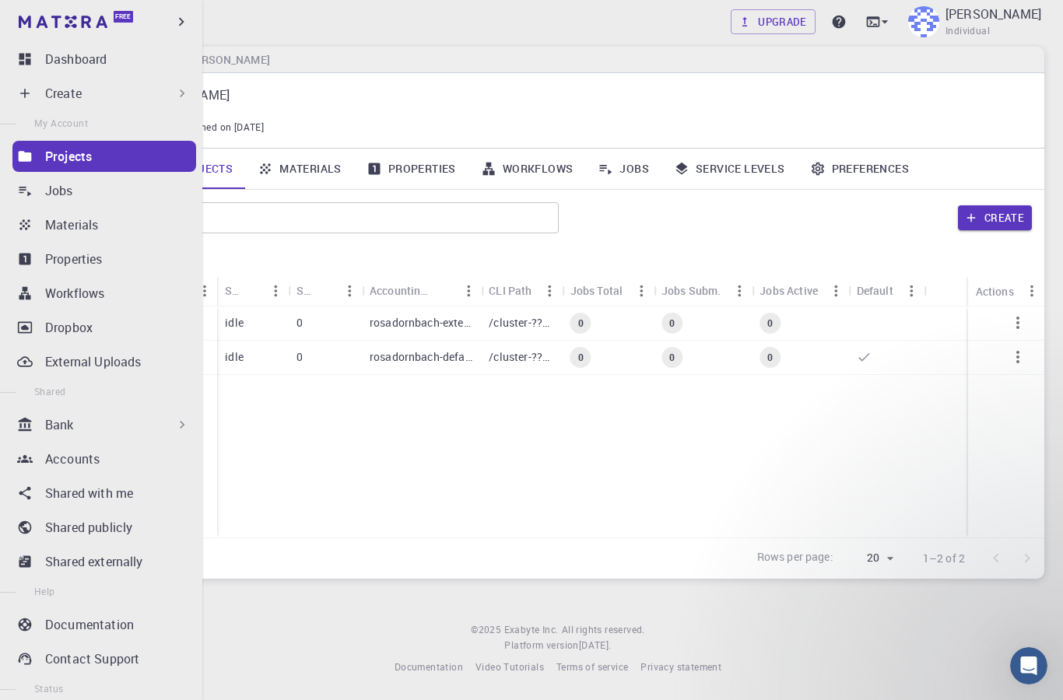
click at [62, 235] on link "Materials" at bounding box center [104, 224] width 184 height 31
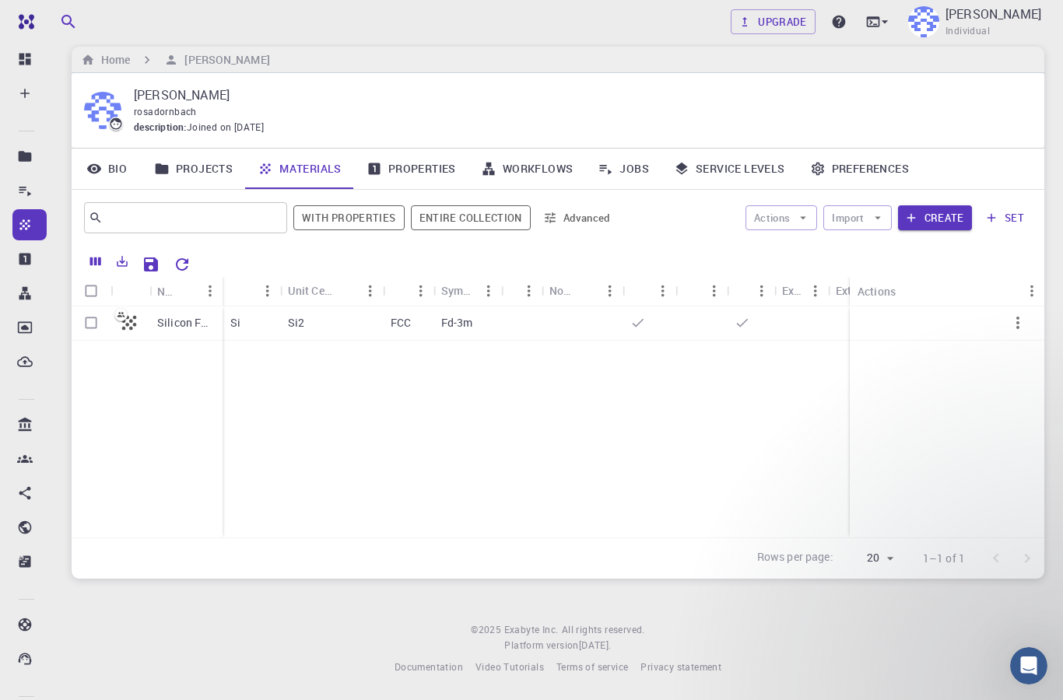
click at [1010, 675] on div at bounding box center [1028, 665] width 37 height 37
click at [1009, 675] on div "Upgrade [PERSON_NAME] Individual Home [PERSON_NAME] description : Joined on [DA…" at bounding box center [558, 342] width 1010 height 715
click at [995, 651] on footer "© 2025 Exabyte Inc. All rights reserved. Platform version [DATE] . Documentatio…" at bounding box center [558, 649] width 1010 height 53
click at [1023, 645] on footer "© 2025 Exabyte Inc. All rights reserved. Platform version [DATE] . Documentatio…" at bounding box center [558, 649] width 1010 height 53
click at [1041, 654] on div at bounding box center [1028, 665] width 37 height 37
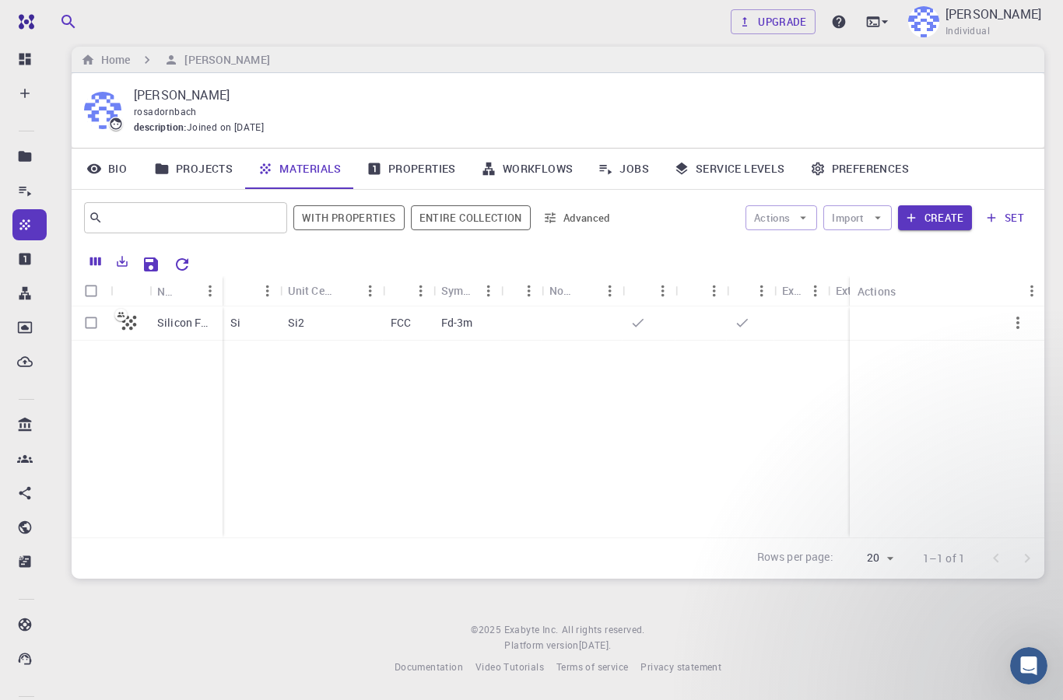
click at [1035, 654] on div "Open Intercom Messenger" at bounding box center [1028, 665] width 51 height 51
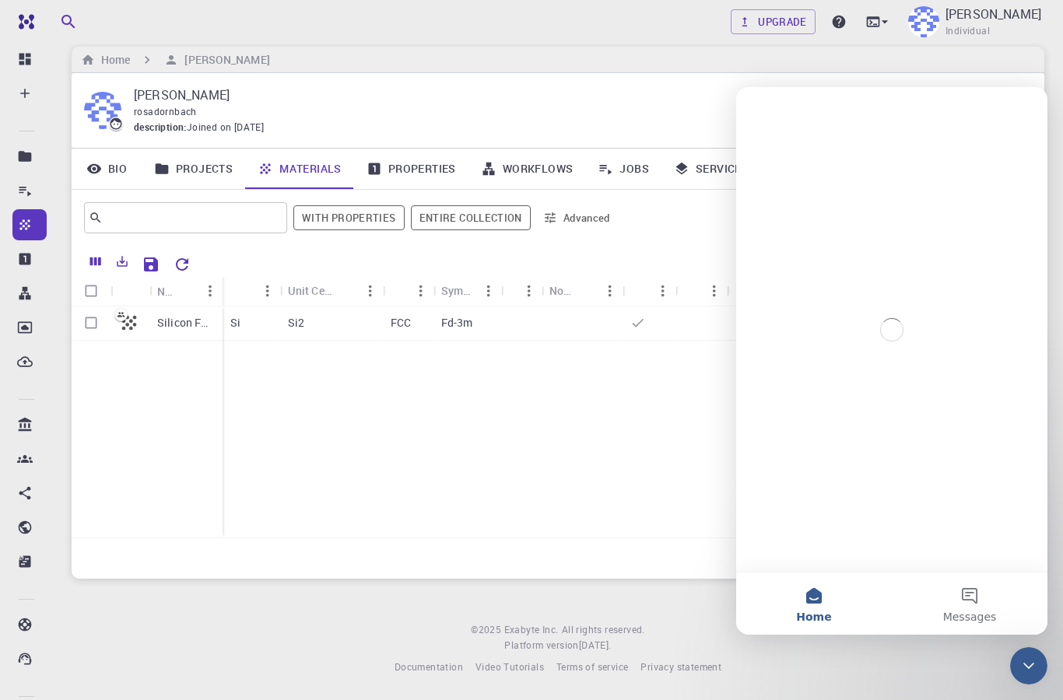
click at [1033, 655] on div "Close Intercom Messenger" at bounding box center [1028, 665] width 37 height 37
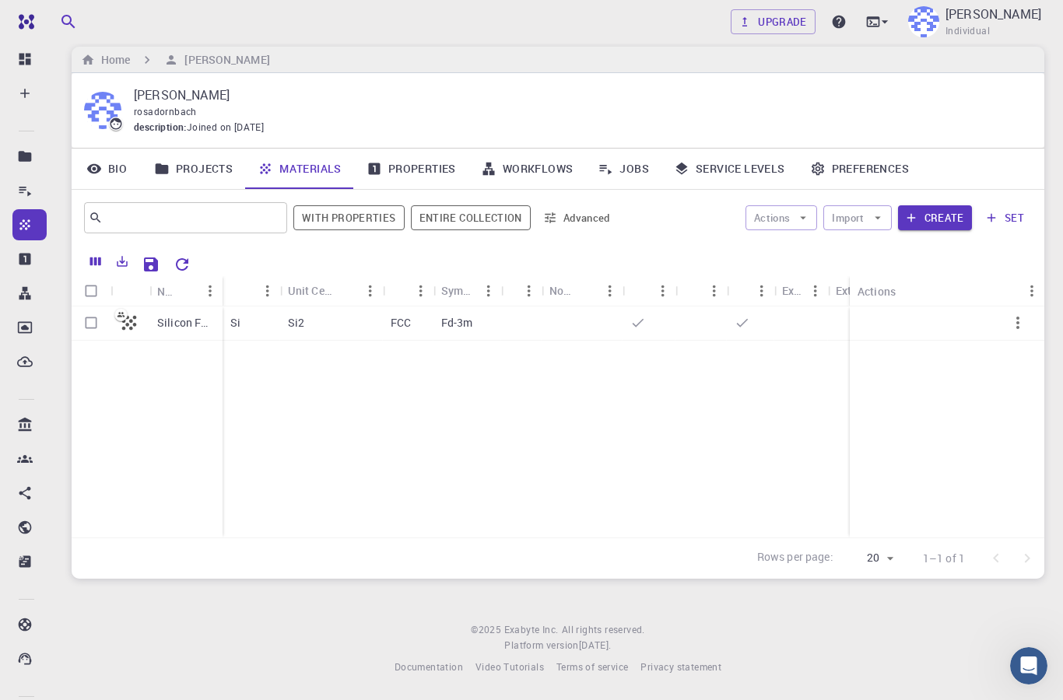
click at [1034, 654] on div "Open Intercom Messenger" at bounding box center [1028, 665] width 51 height 51
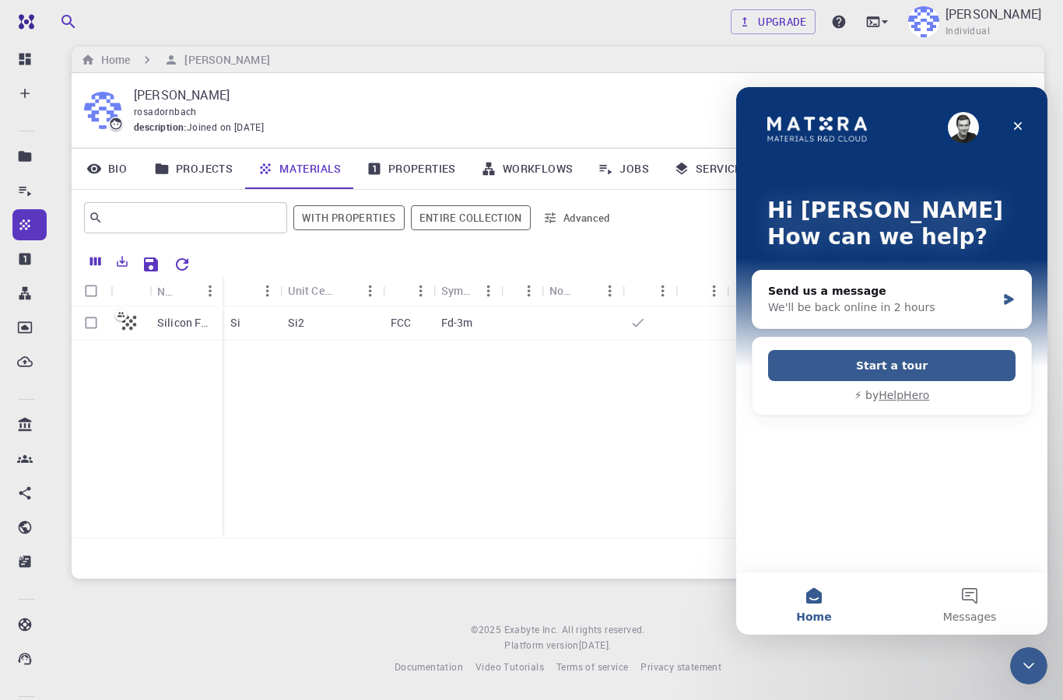
click at [953, 352] on button "Start a tour" at bounding box center [891, 365] width 247 height 31
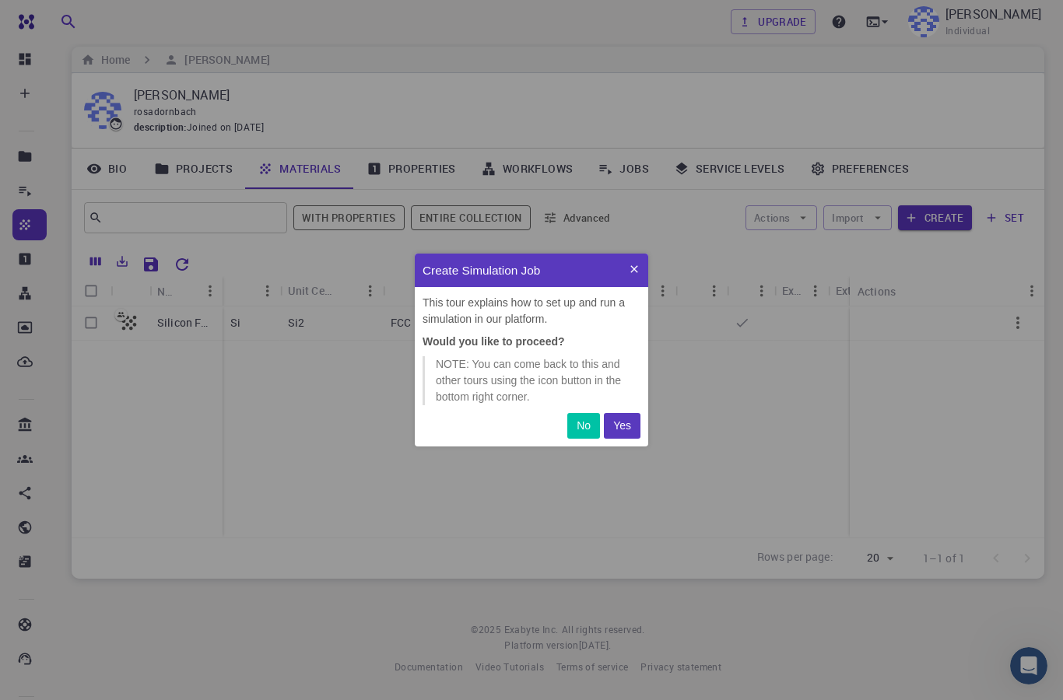
scroll to position [193, 233]
click at [625, 419] on p "Yes" at bounding box center [622, 426] width 18 height 16
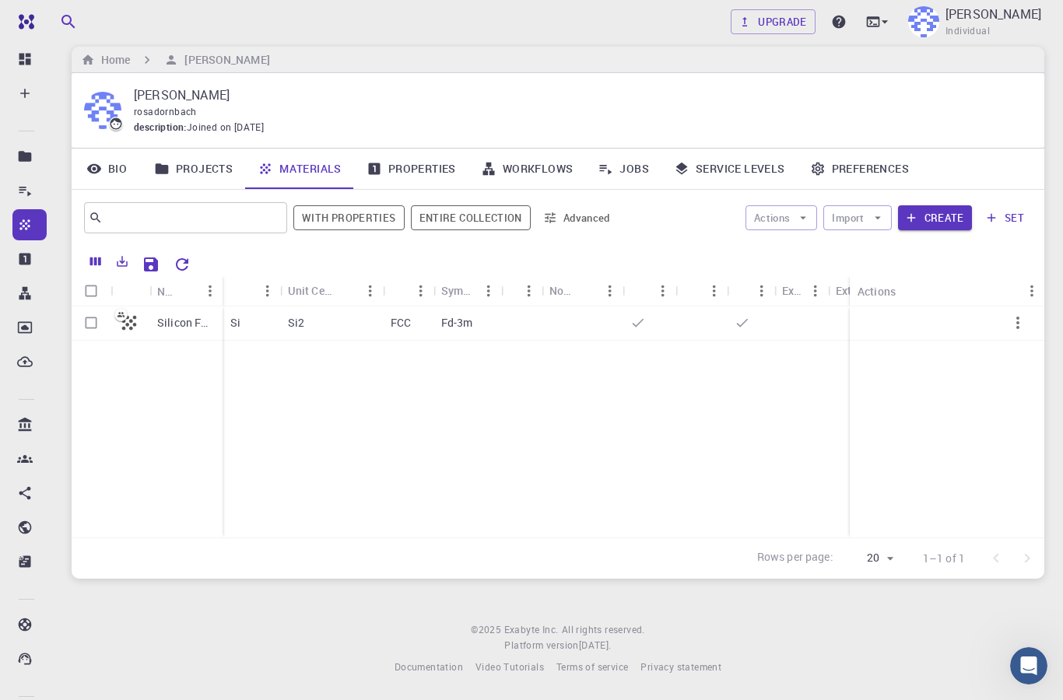
scroll to position [0, 0]
